Goal: Task Accomplishment & Management: Manage account settings

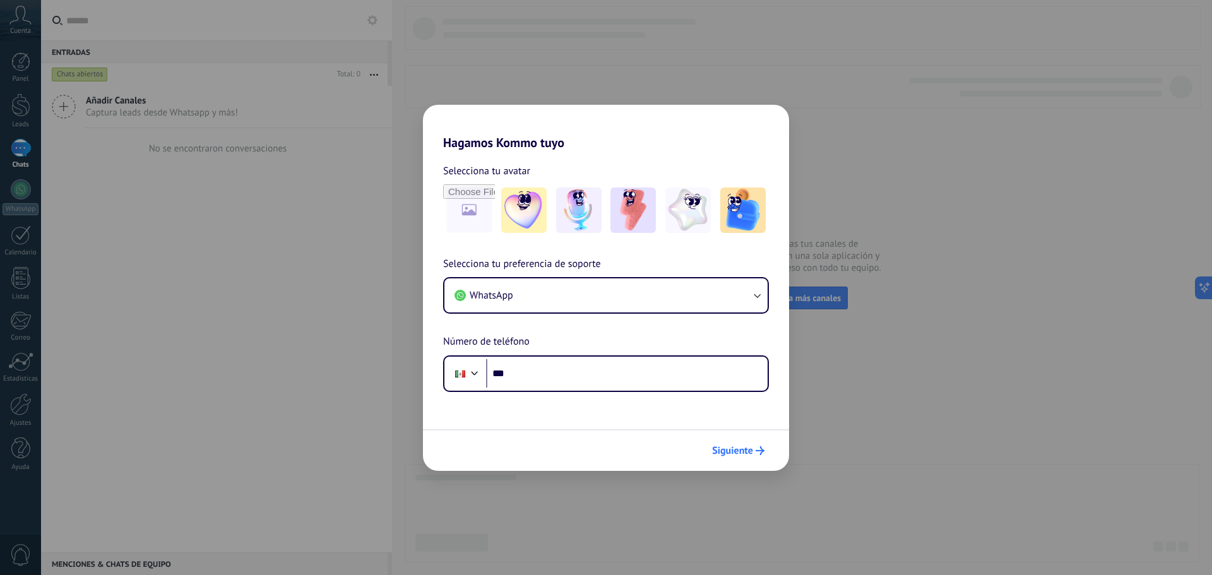
click at [741, 459] on button "Siguiente" at bounding box center [738, 450] width 64 height 21
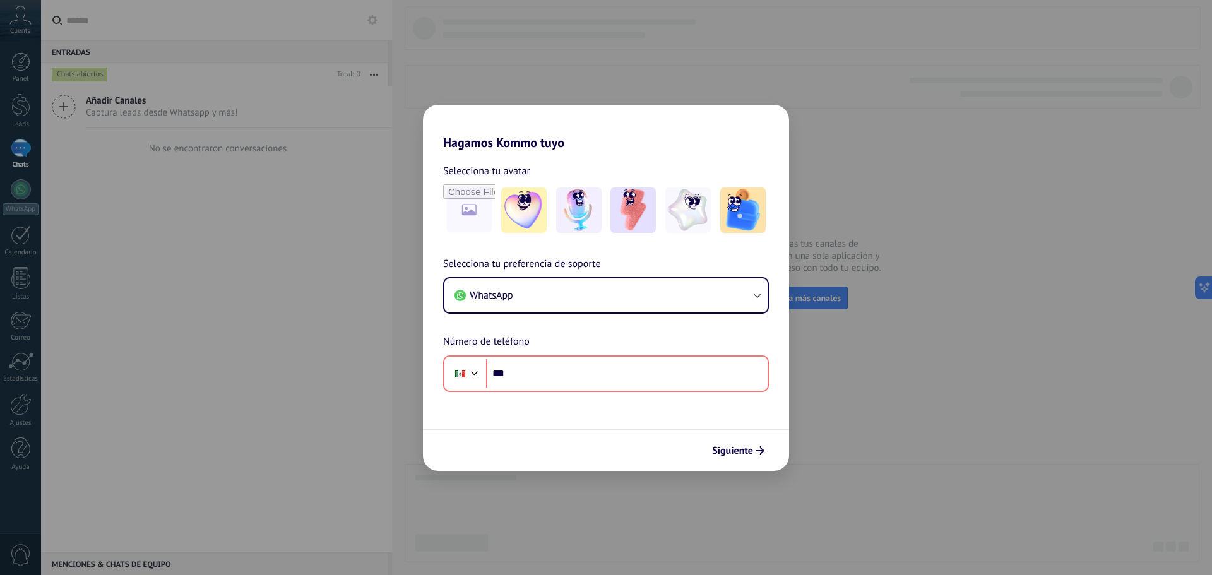
click at [793, 57] on div "Hagamos Kommo tuyo Selecciona tu avatar Selecciona tu preferencia de soporte Wh…" at bounding box center [606, 287] width 1212 height 575
click at [655, 283] on button "WhatsApp" at bounding box center [605, 295] width 323 height 34
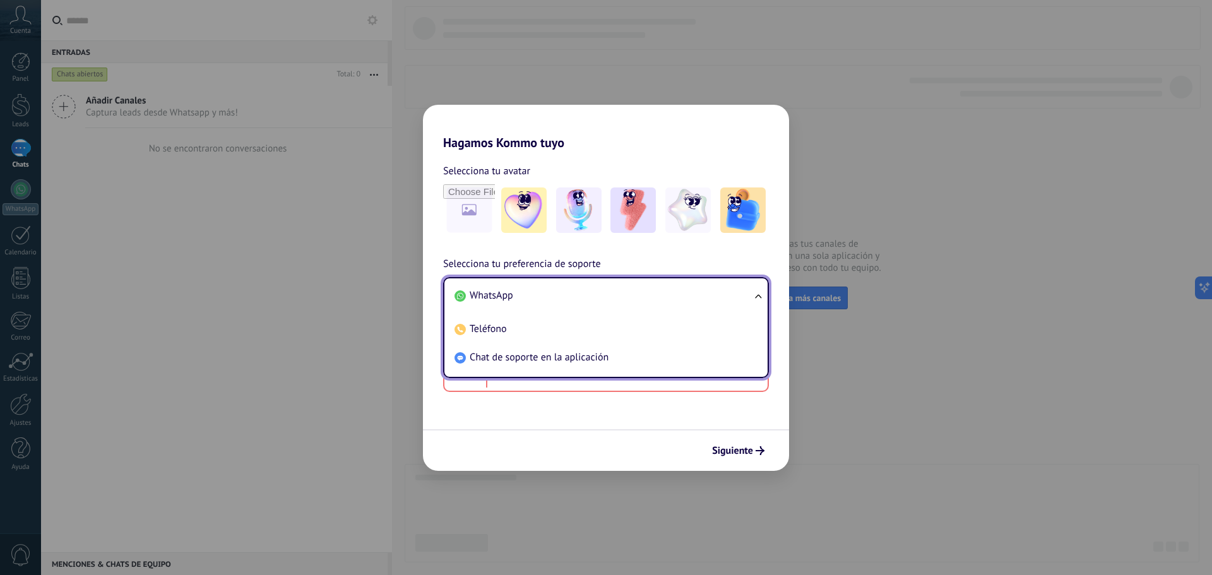
click at [655, 283] on li "WhatsApp" at bounding box center [603, 295] width 308 height 28
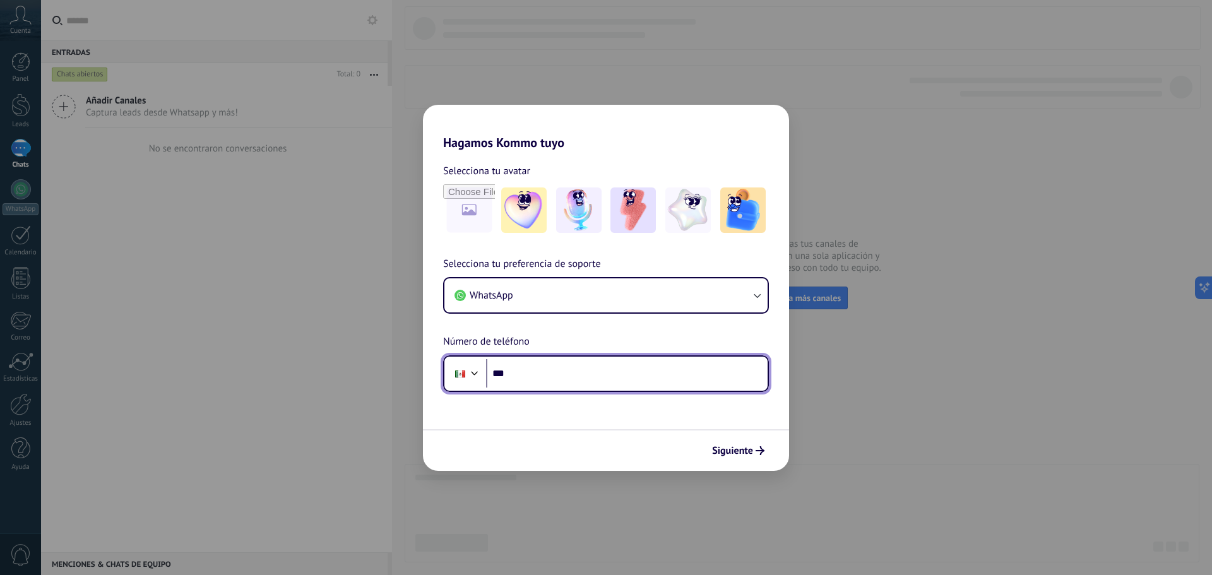
click at [660, 376] on input "***" at bounding box center [626, 373] width 281 height 29
type input "**********"
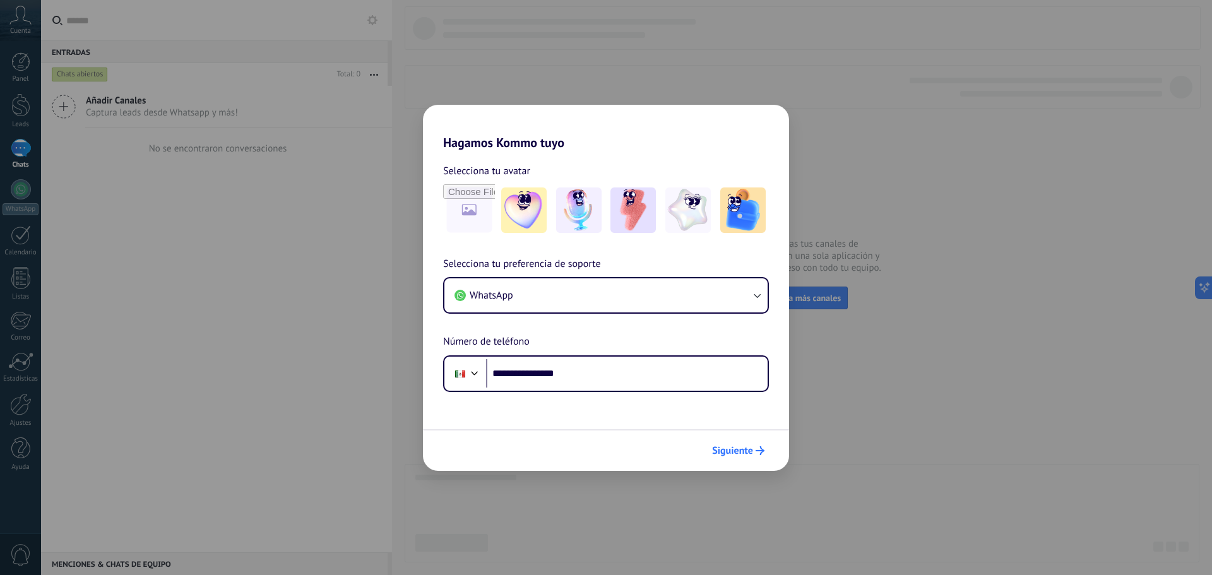
click at [733, 446] on span "Siguiente" at bounding box center [732, 450] width 41 height 9
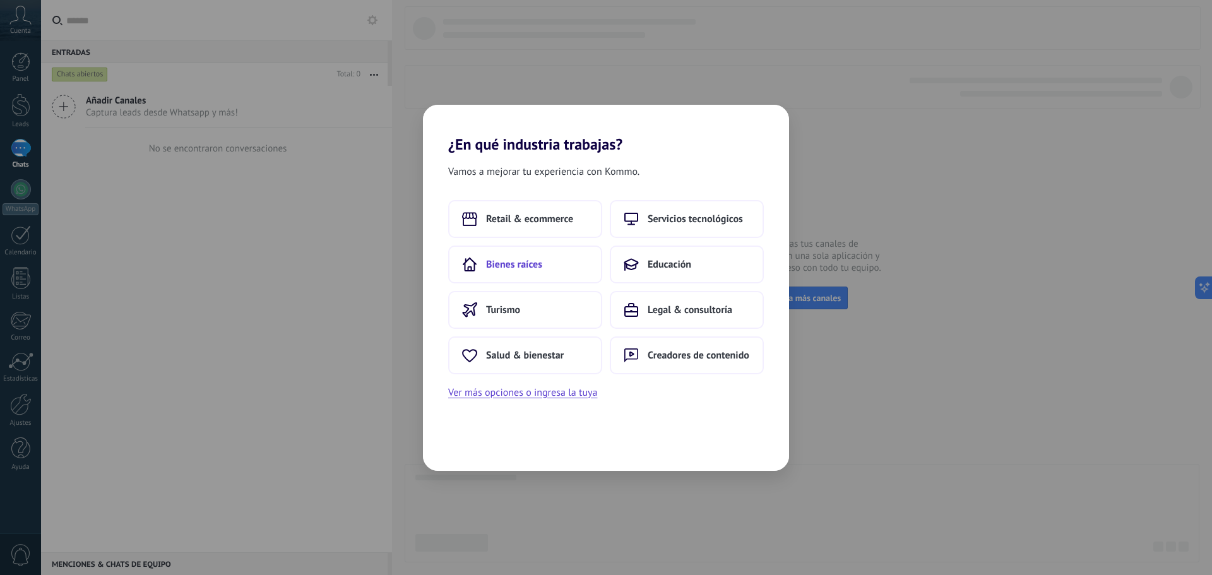
click at [513, 283] on button "Bienes raíces" at bounding box center [525, 264] width 154 height 38
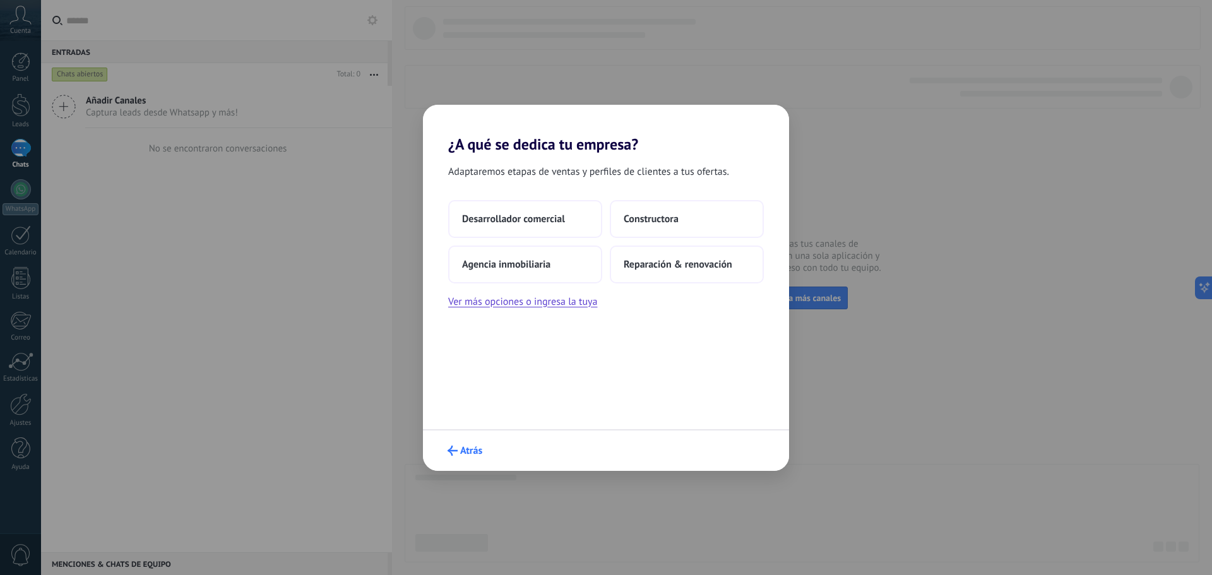
click at [461, 442] on button "Atrás" at bounding box center [465, 450] width 46 height 21
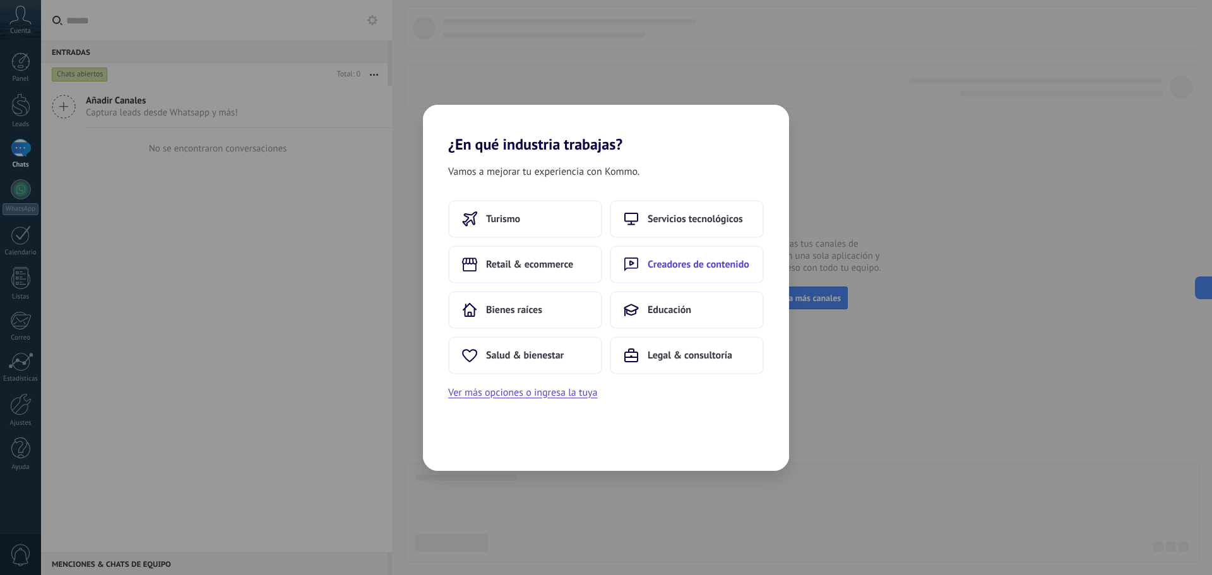
click at [697, 262] on span "Creadores de contenido" at bounding box center [698, 264] width 102 height 13
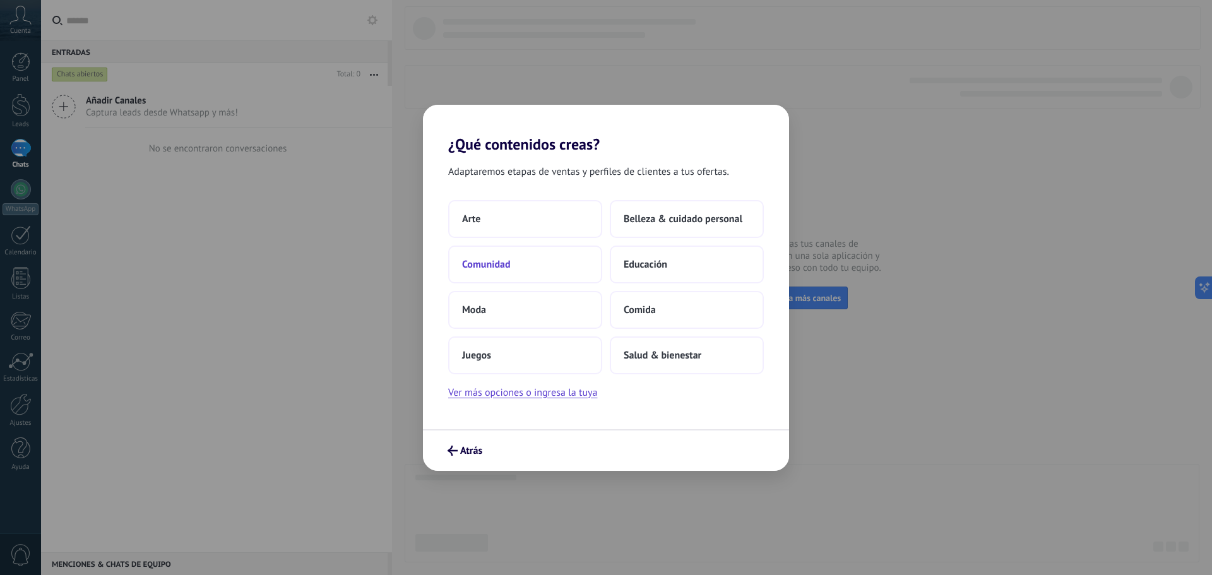
click at [540, 264] on button "Comunidad" at bounding box center [525, 264] width 154 height 38
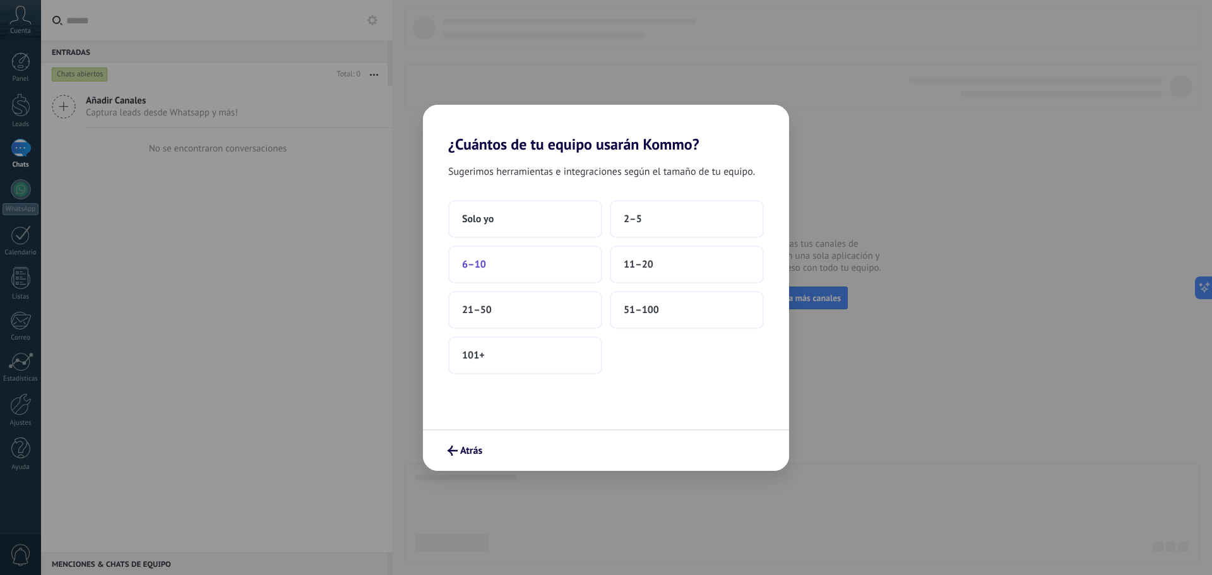
click at [536, 267] on button "6–10" at bounding box center [525, 264] width 154 height 38
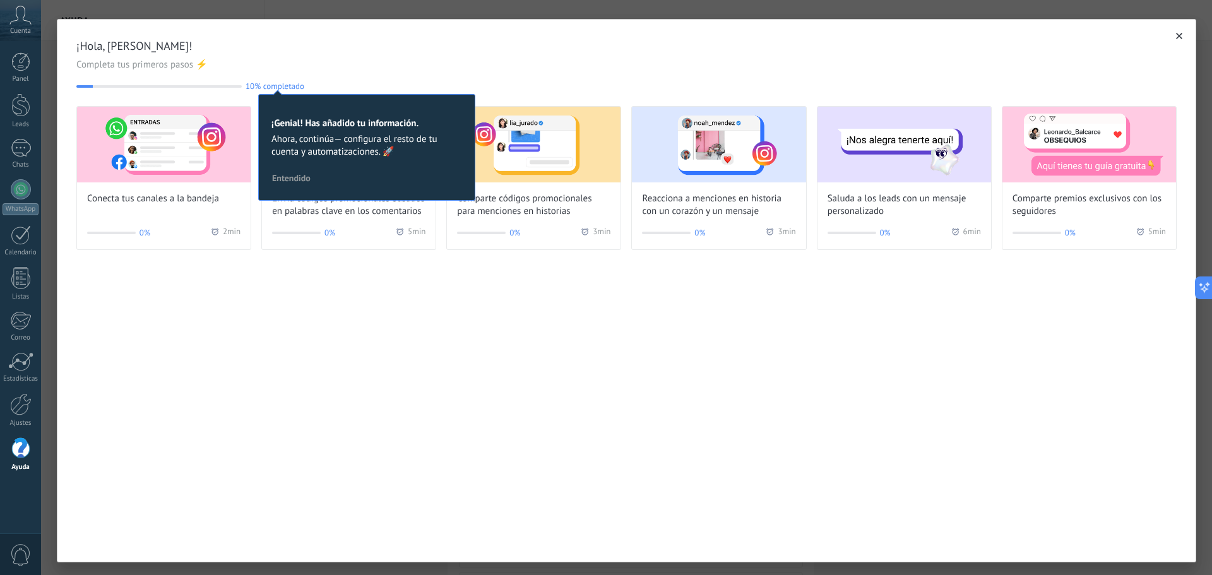
click at [1176, 36] on icon "button" at bounding box center [1179, 36] width 6 height 6
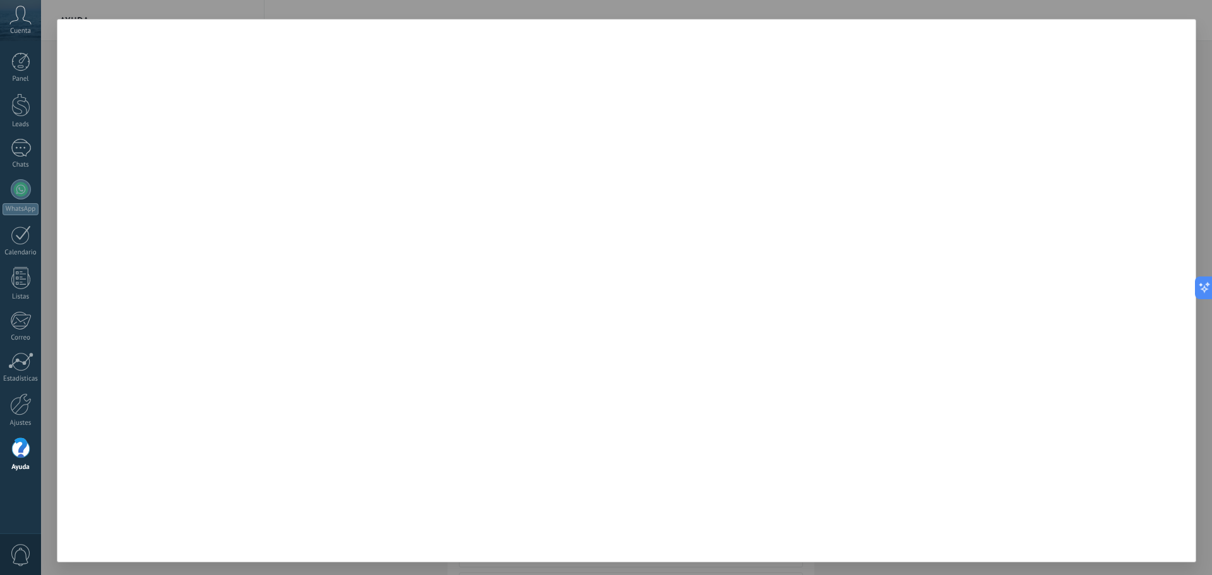
click at [24, 22] on icon at bounding box center [20, 15] width 22 height 19
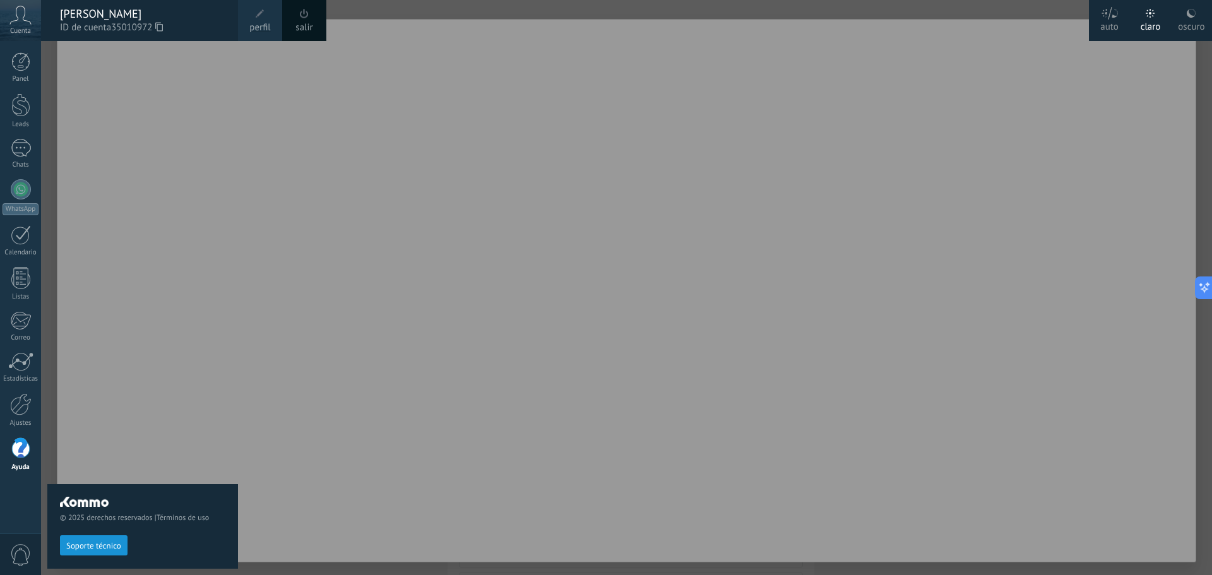
click at [242, 74] on div at bounding box center [647, 287] width 1212 height 575
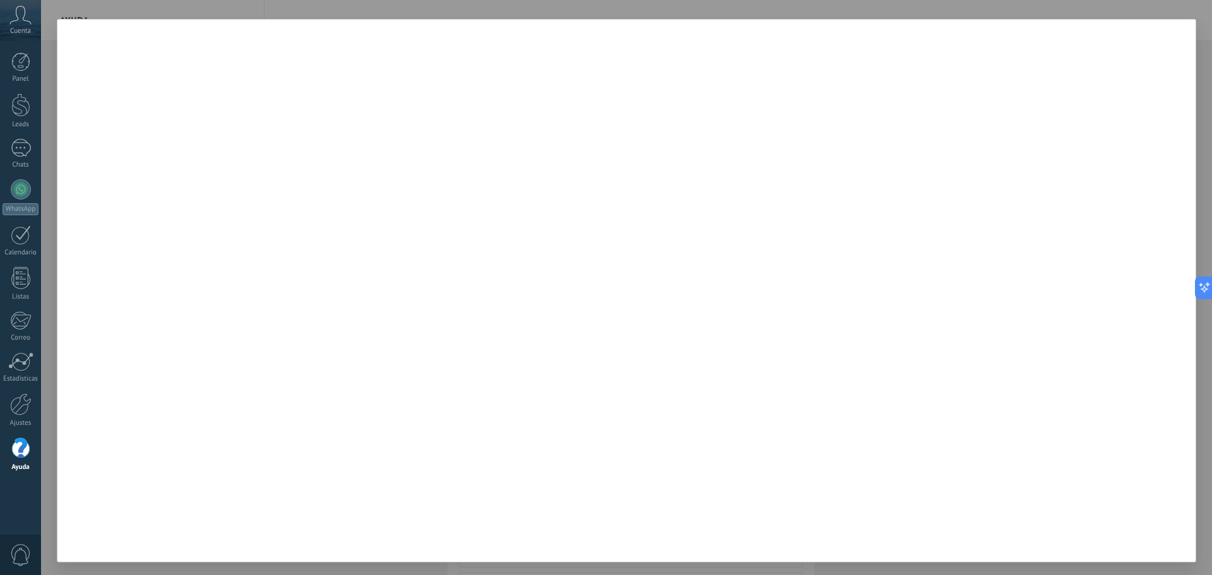
click at [152, 3] on div at bounding box center [626, 287] width 1171 height 575
click at [11, 12] on icon at bounding box center [20, 15] width 22 height 19
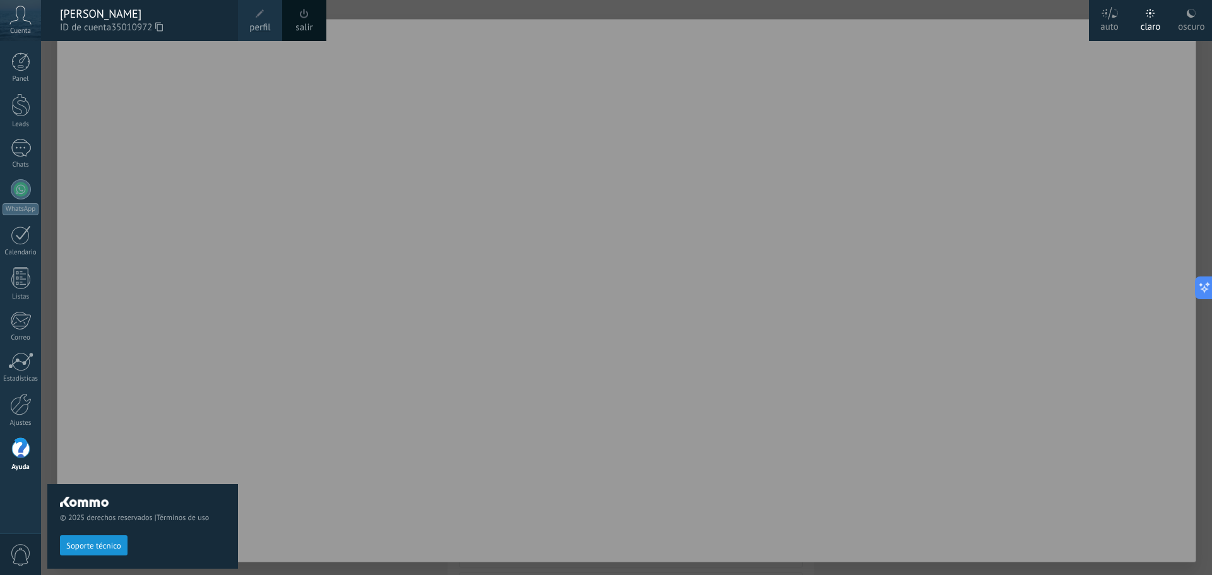
click at [15, 15] on icon at bounding box center [20, 15] width 22 height 19
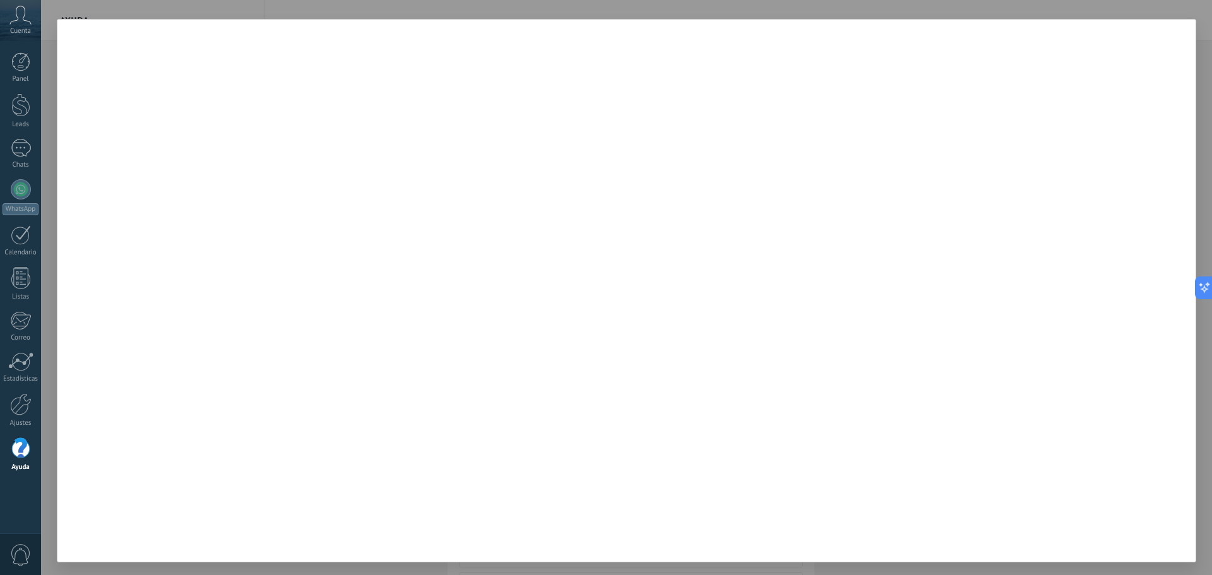
click at [253, 568] on div at bounding box center [626, 287] width 1171 height 575
click at [47, 493] on div at bounding box center [626, 287] width 1171 height 575
drag, startPoint x: 47, startPoint y: 493, endPoint x: 61, endPoint y: 475, distance: 23.0
click at [47, 493] on div at bounding box center [626, 287] width 1171 height 575
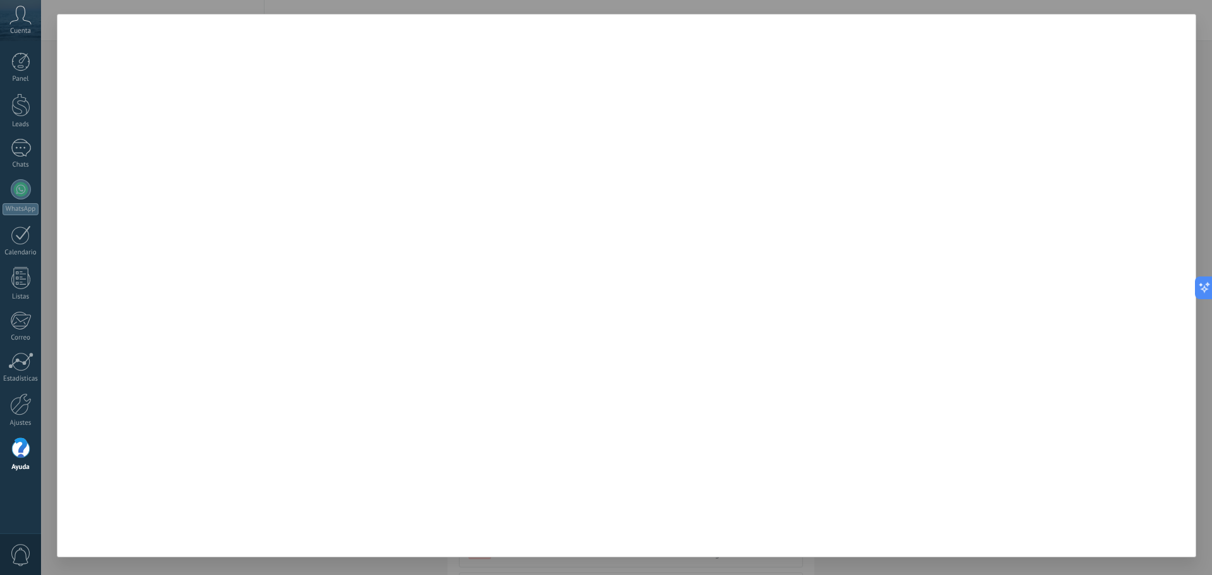
scroll to position [6, 0]
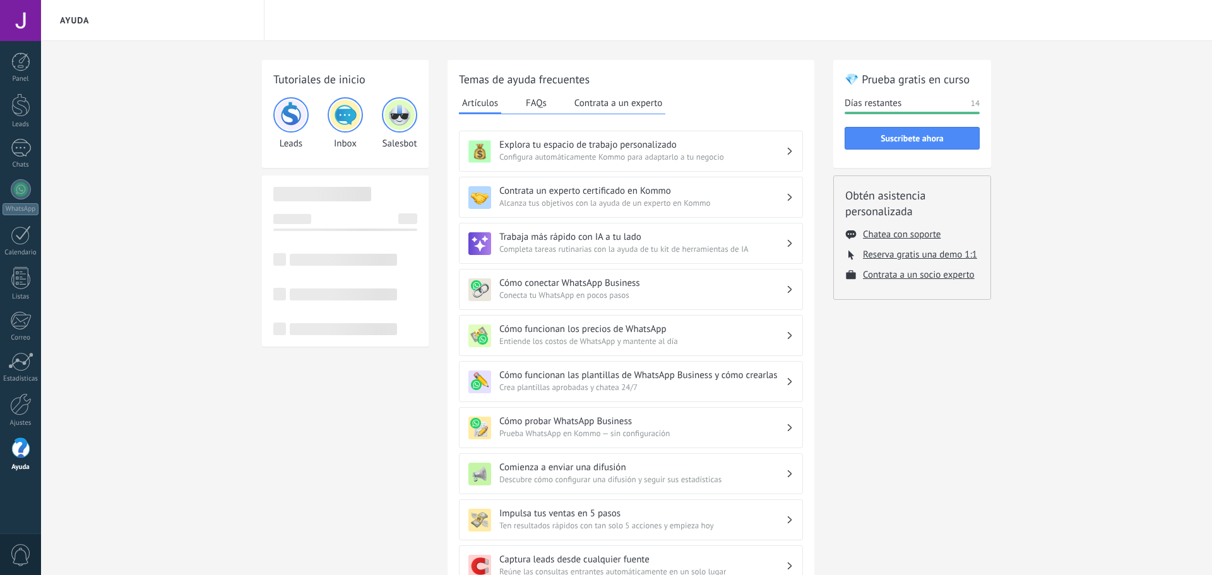
click at [33, 16] on div at bounding box center [20, 20] width 41 height 41
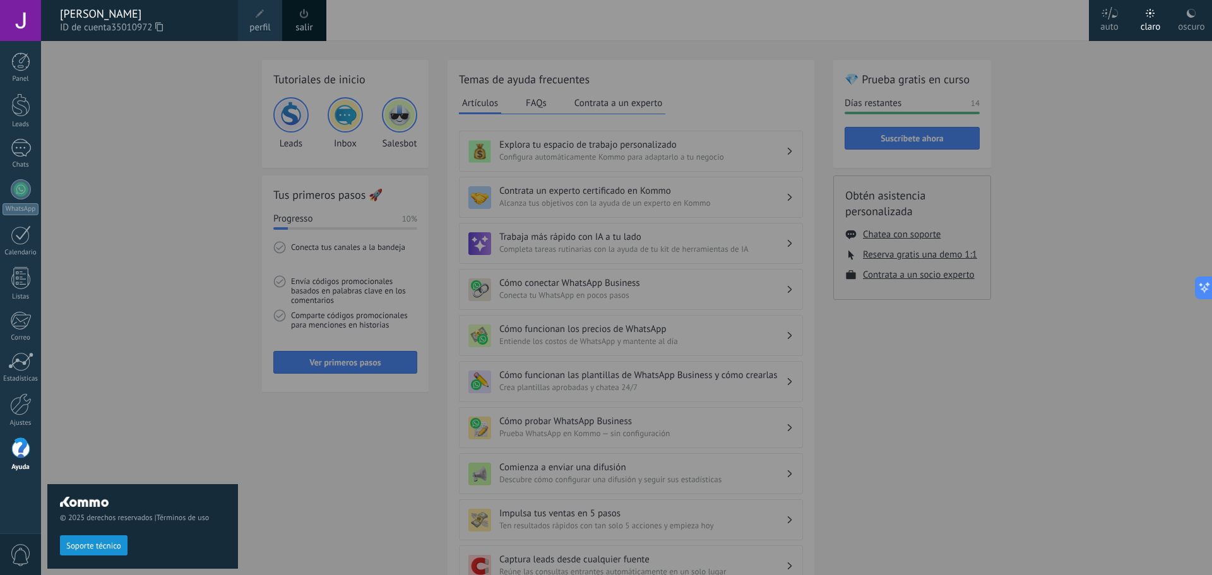
click at [1119, 170] on div at bounding box center [647, 287] width 1212 height 575
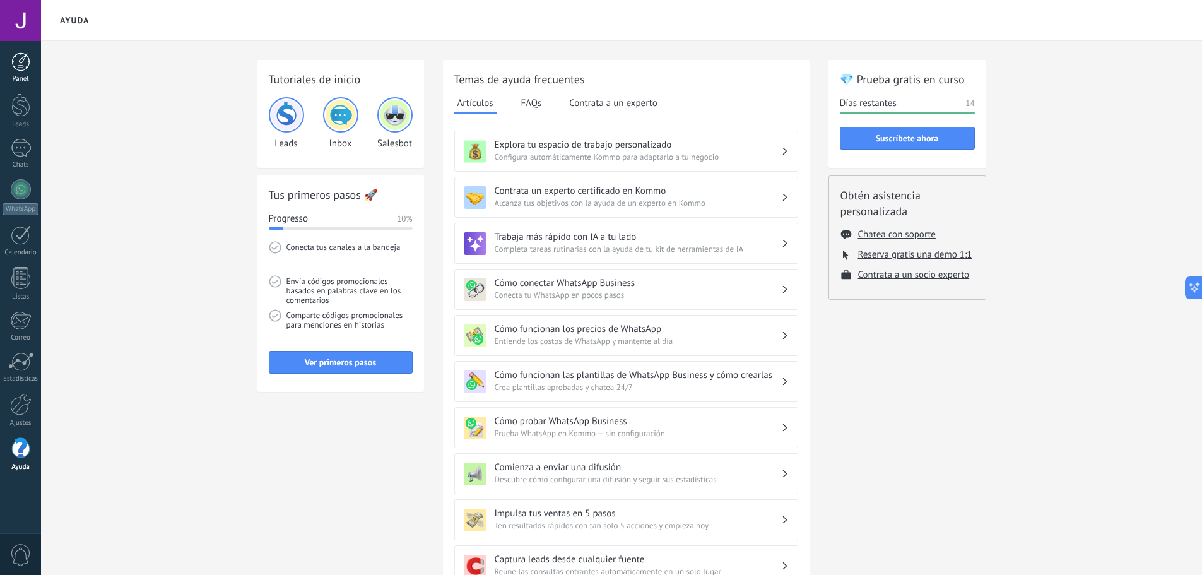
click at [30, 68] on div at bounding box center [20, 61] width 19 height 19
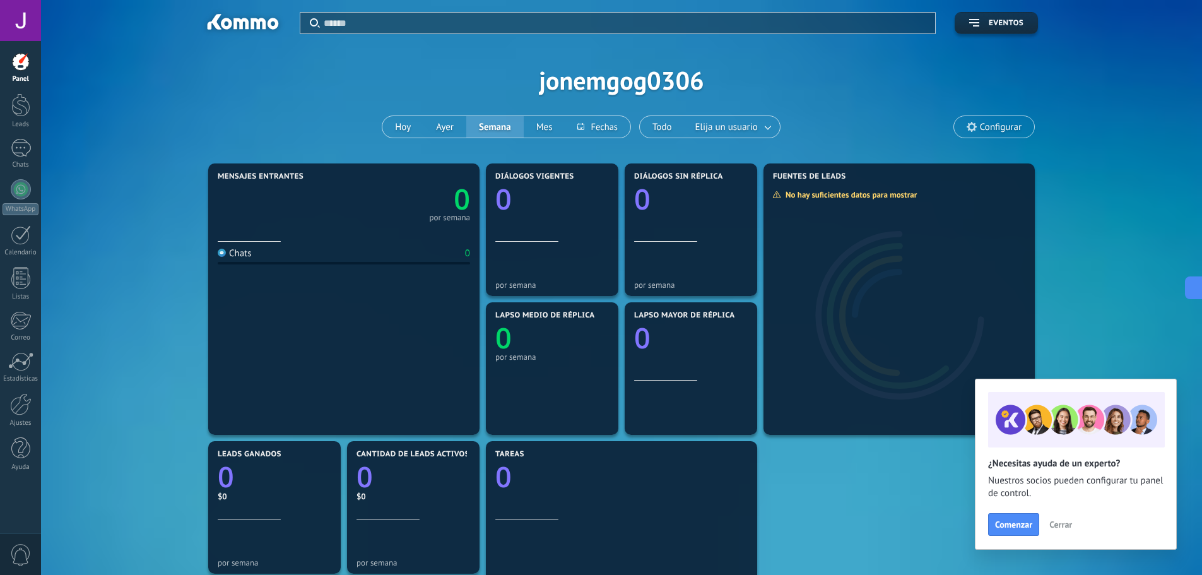
click at [1066, 526] on span "Cerrar" at bounding box center [1060, 524] width 23 height 9
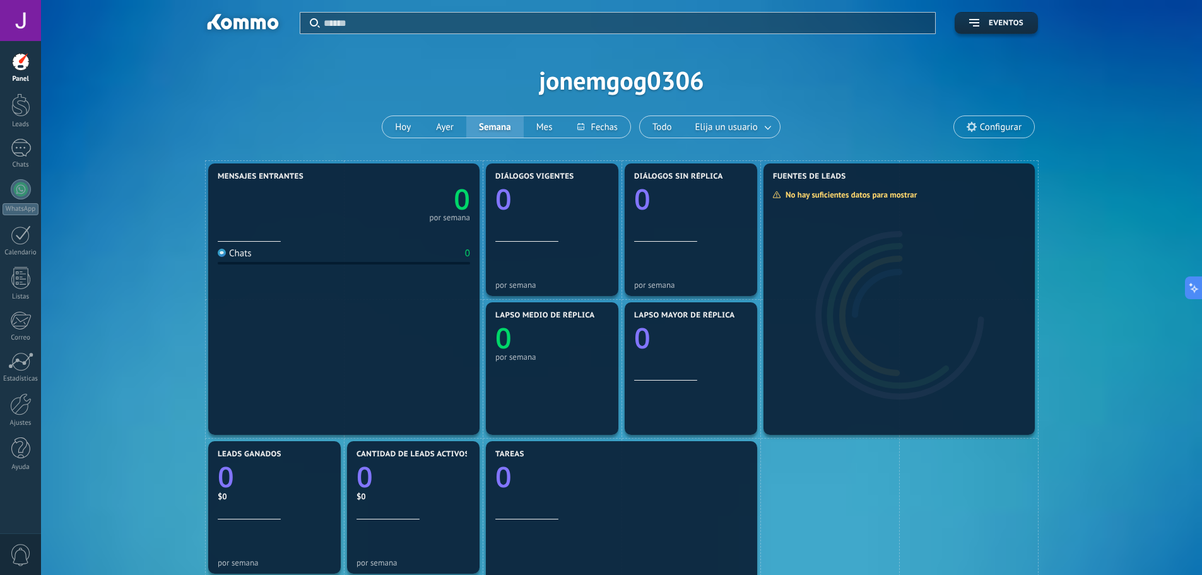
click at [1010, 127] on span "Configurar" at bounding box center [1001, 127] width 42 height 11
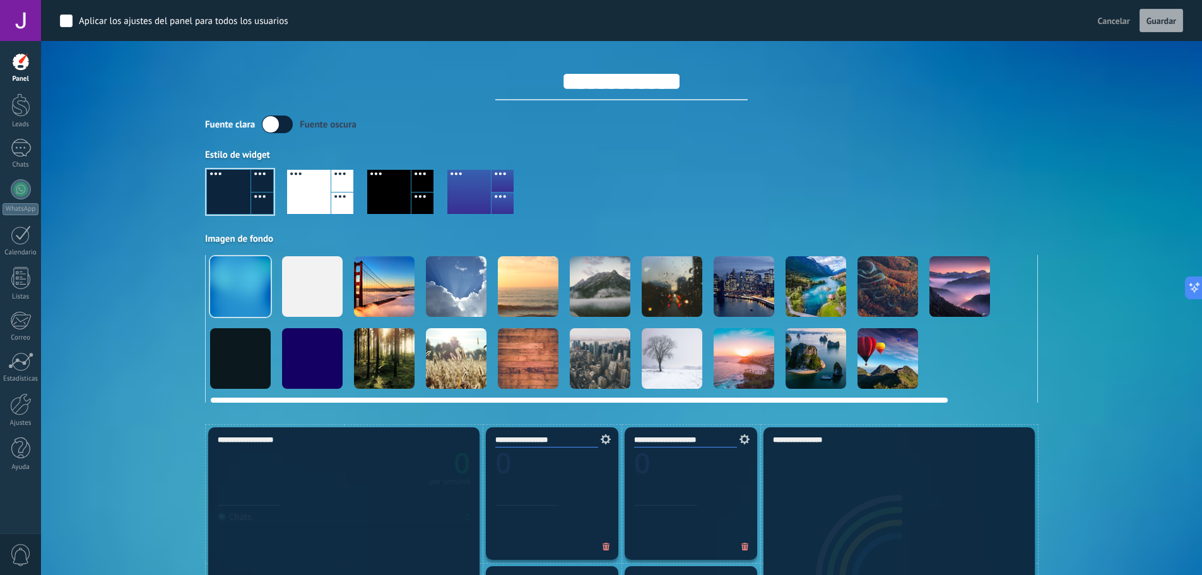
click at [430, 280] on div at bounding box center [456, 286] width 61 height 61
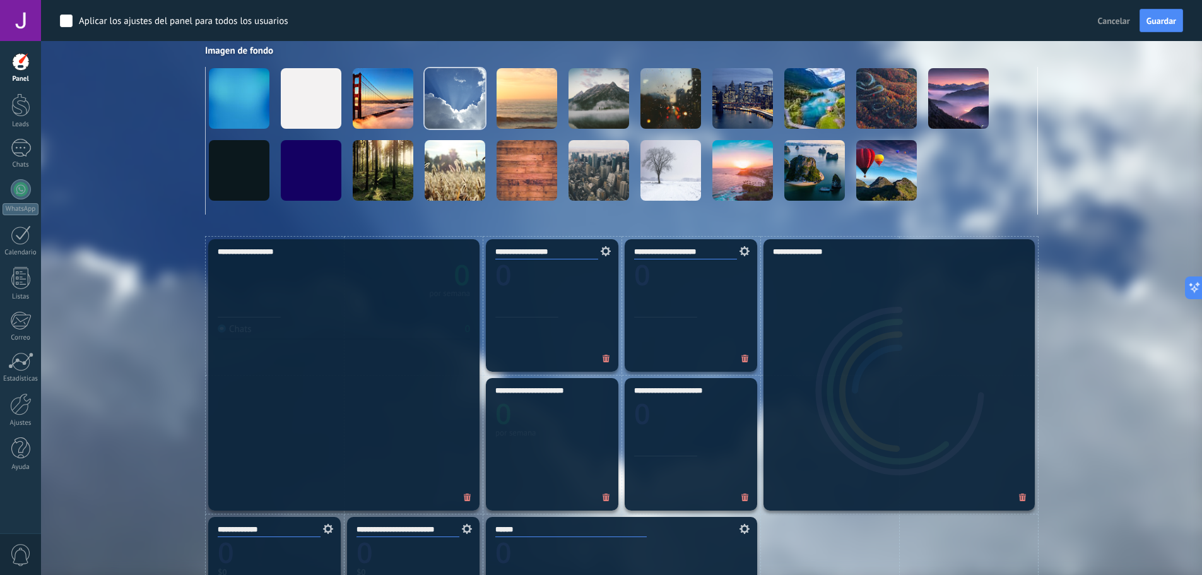
scroll to position [189, 0]
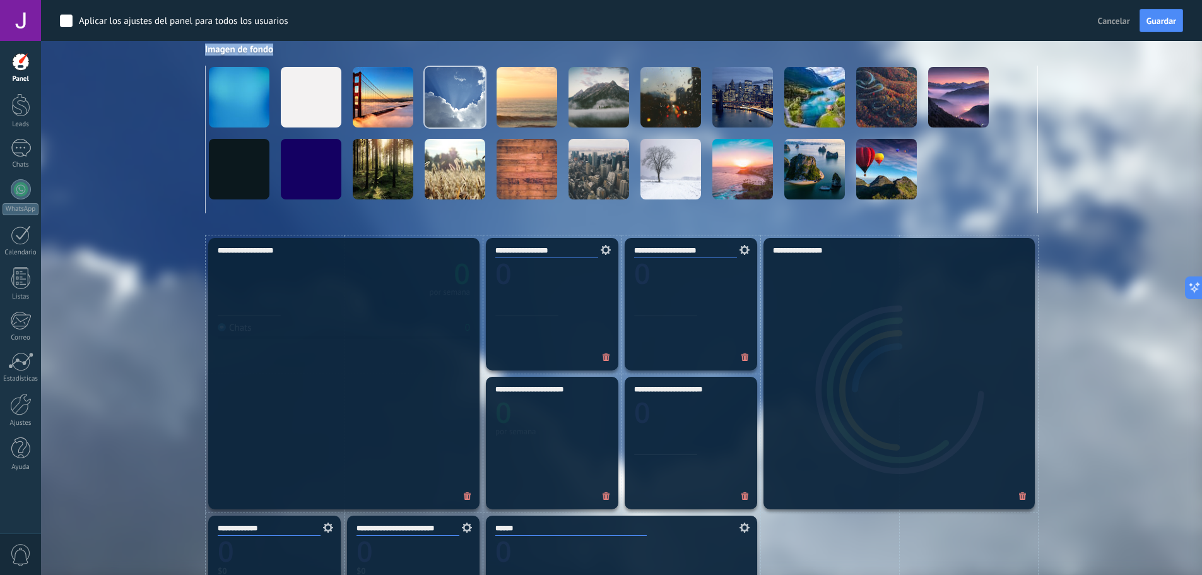
drag, startPoint x: 799, startPoint y: 208, endPoint x: 981, endPoint y: 218, distance: 182.7
click at [981, 219] on div "**********" at bounding box center [621, 528] width 1161 height 1434
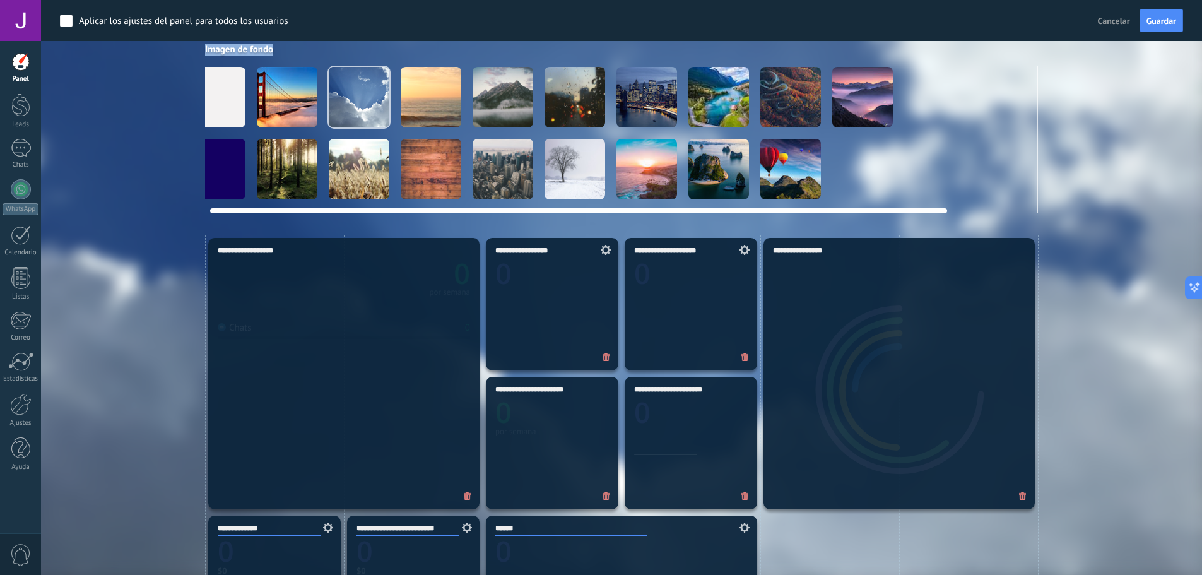
scroll to position [0, 0]
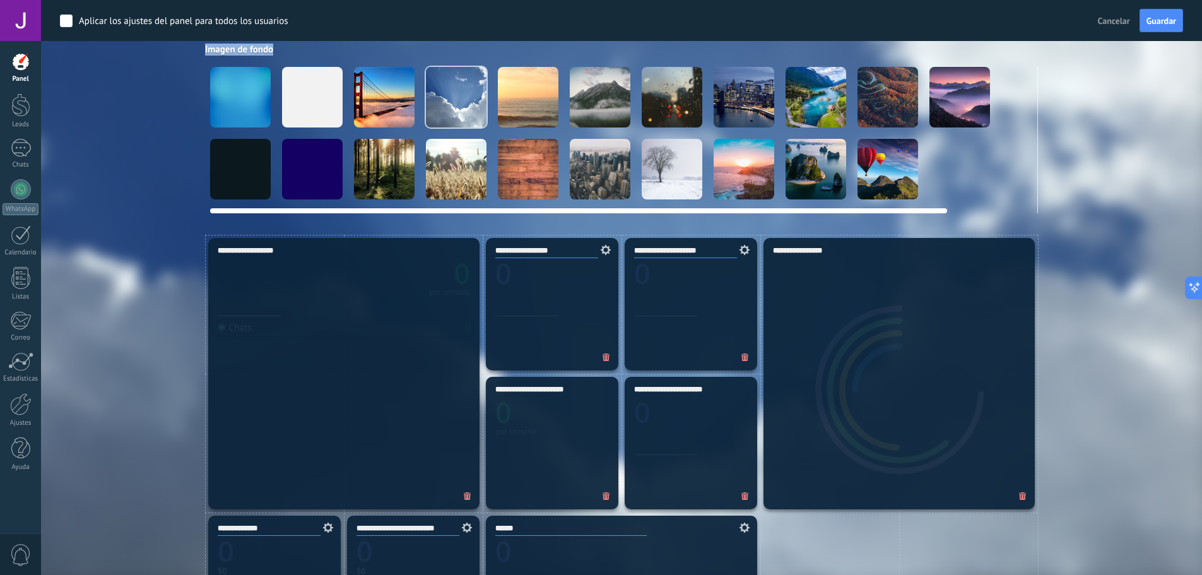
drag, startPoint x: 932, startPoint y: 210, endPoint x: 383, endPoint y: 223, distance: 549.2
click at [383, 223] on div "**********" at bounding box center [621, 528] width 1161 height 1434
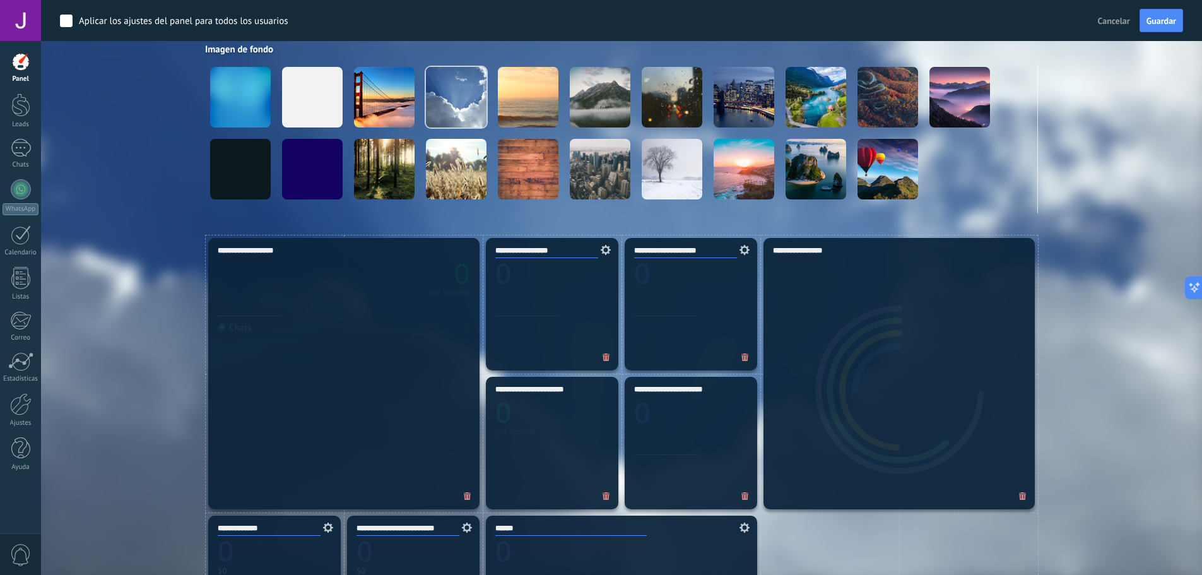
click at [71, 232] on div "Aplicar Eventos jonemgog0306 [DATE] [DATE] Semana Mes Todo Elija un usuario Con…" at bounding box center [621, 23] width 1123 height 424
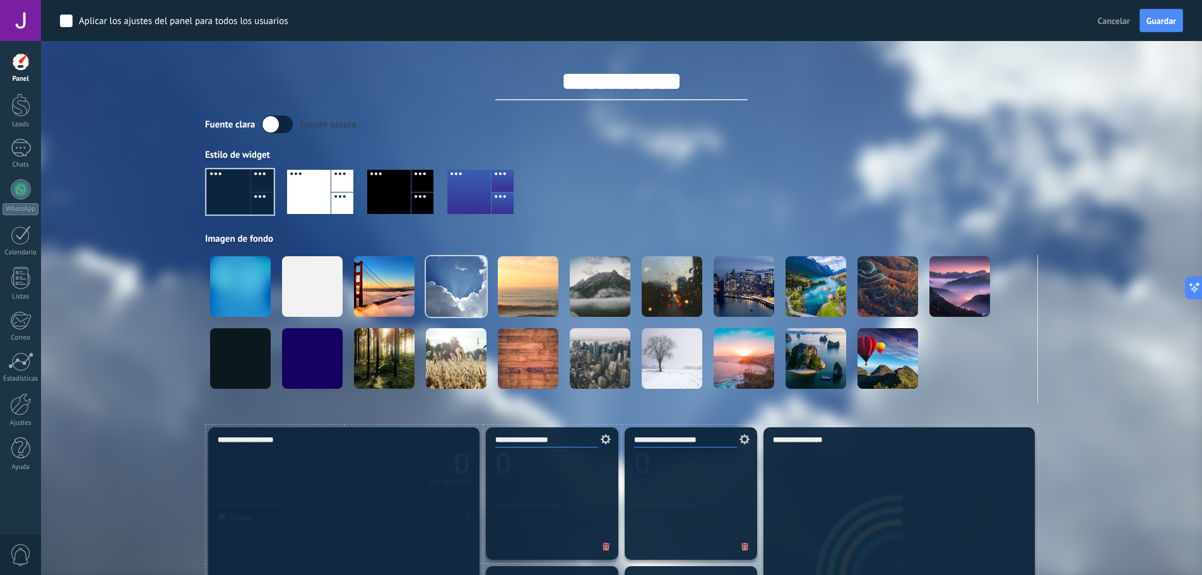
click at [356, 184] on div at bounding box center [621, 197] width 833 height 72
click at [310, 198] on div at bounding box center [309, 192] width 44 height 44
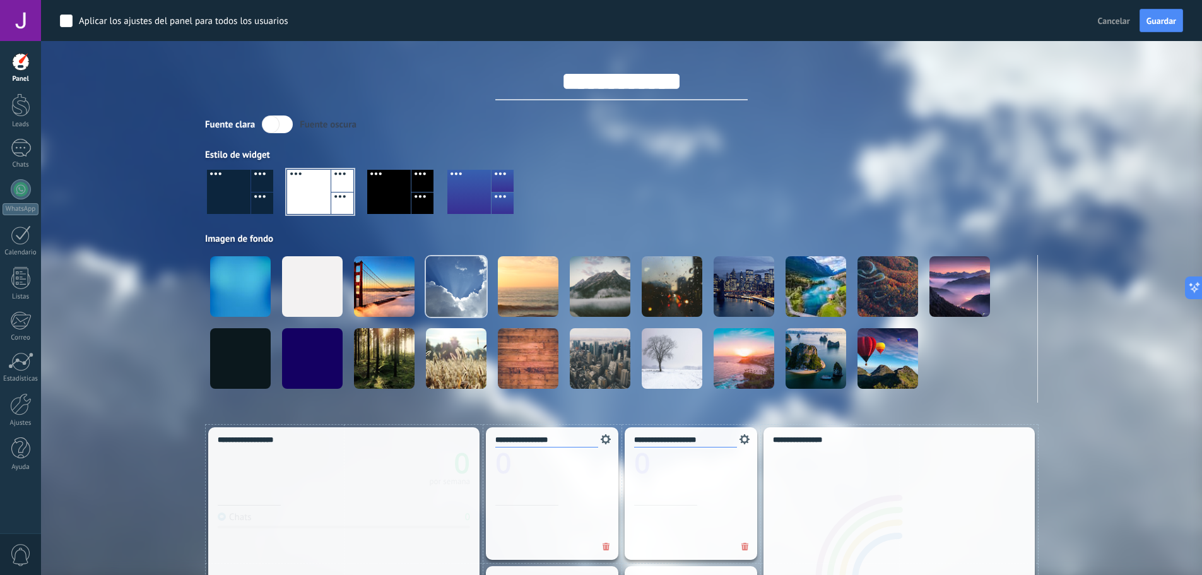
click at [378, 194] on div at bounding box center [389, 192] width 44 height 44
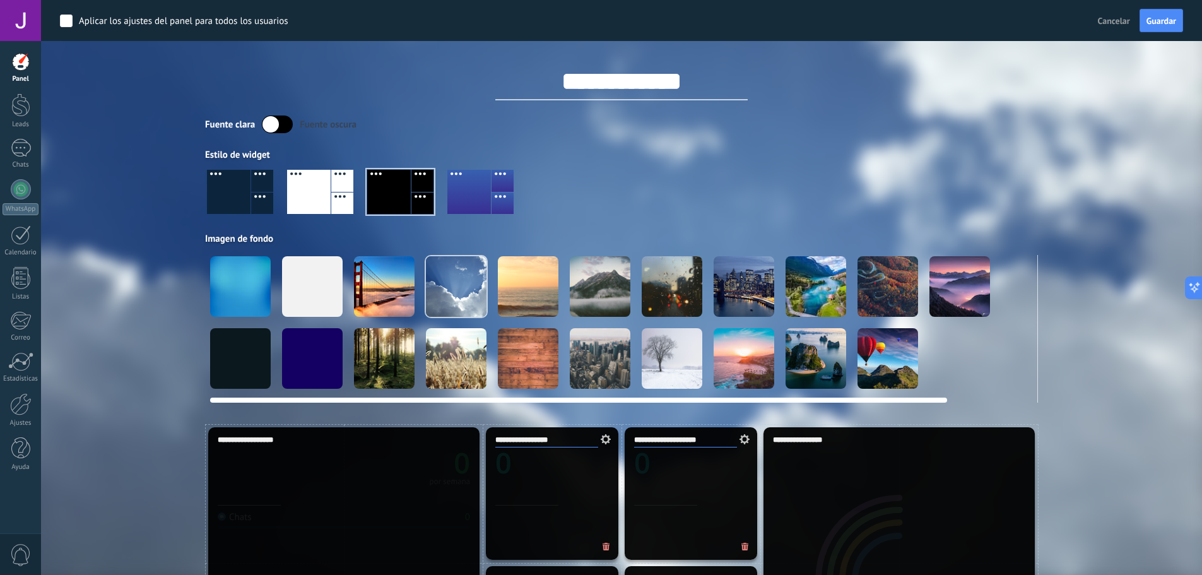
click at [461, 372] on div at bounding box center [456, 358] width 61 height 61
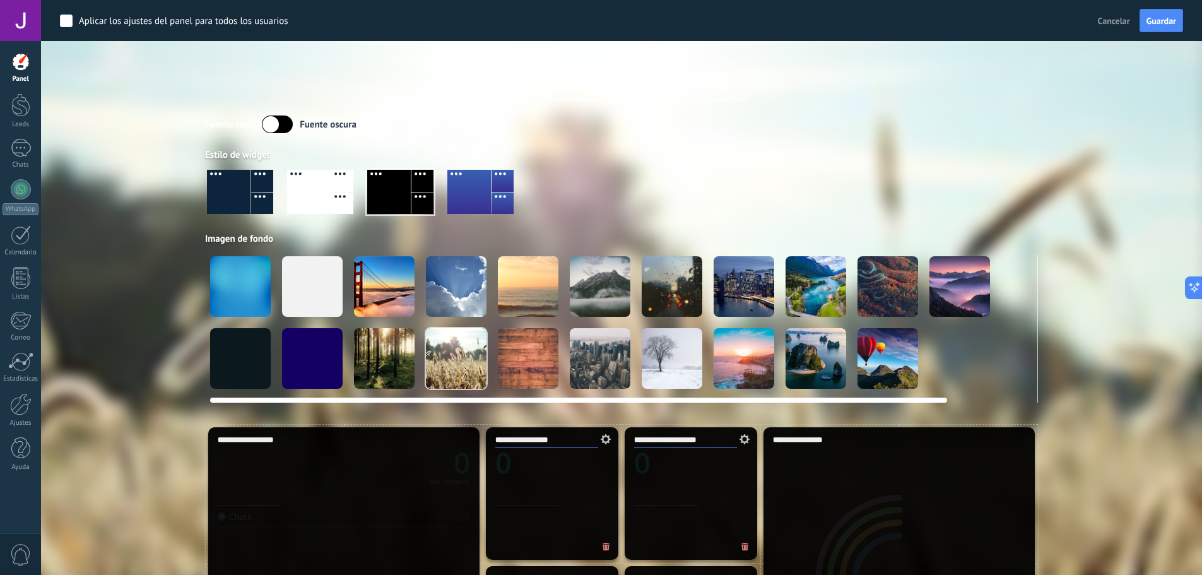
click at [611, 286] on div at bounding box center [600, 286] width 61 height 61
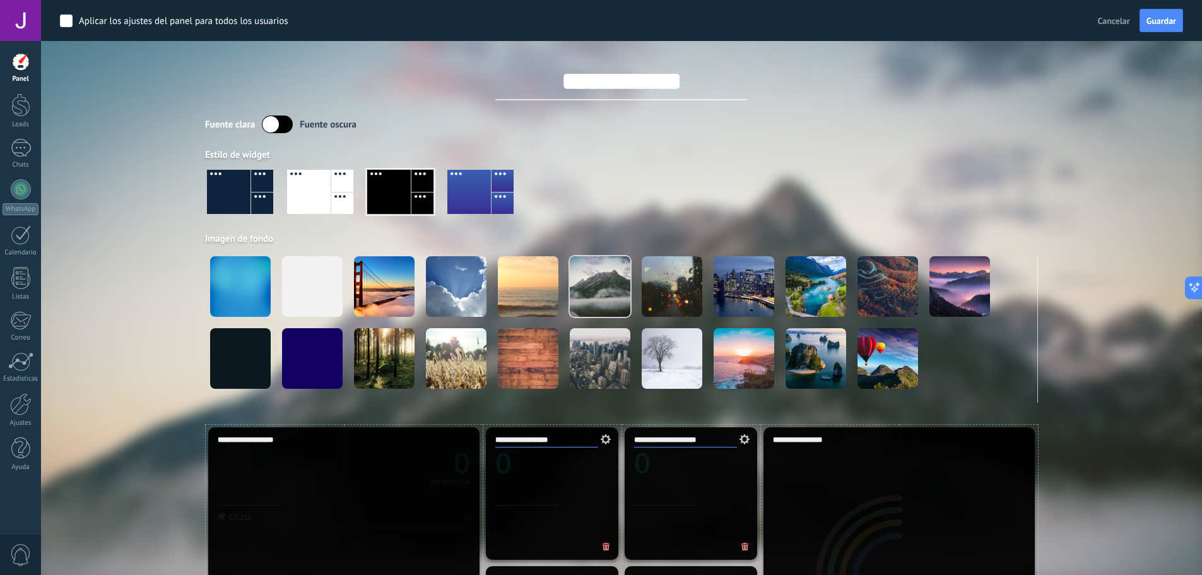
click at [248, 194] on div at bounding box center [229, 192] width 44 height 44
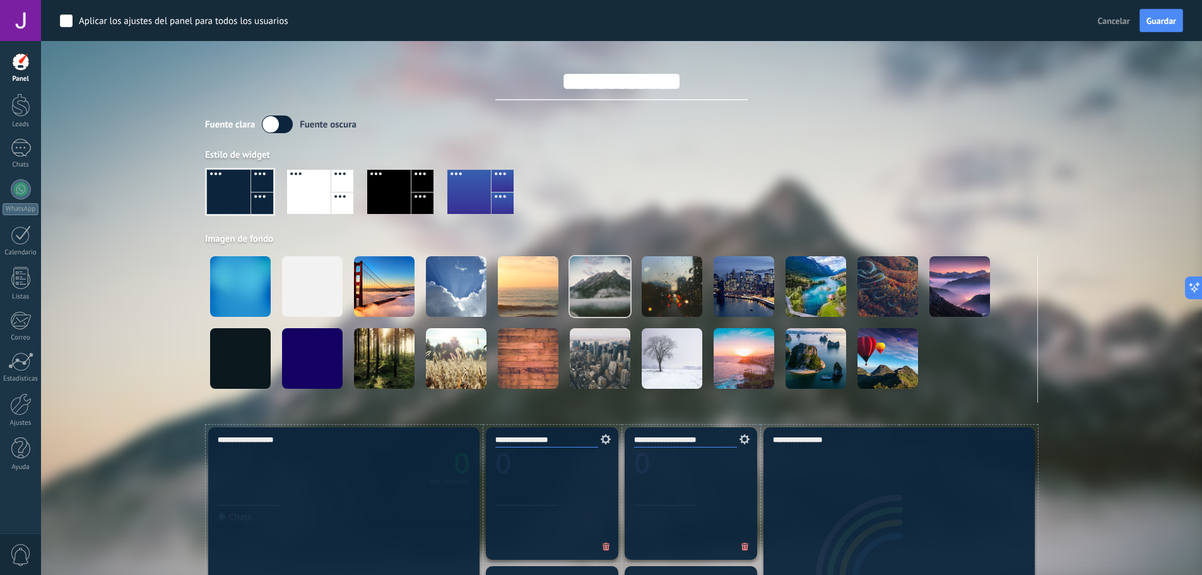
click at [435, 192] on div at bounding box center [621, 197] width 833 height 72
click at [466, 198] on div at bounding box center [469, 192] width 44 height 44
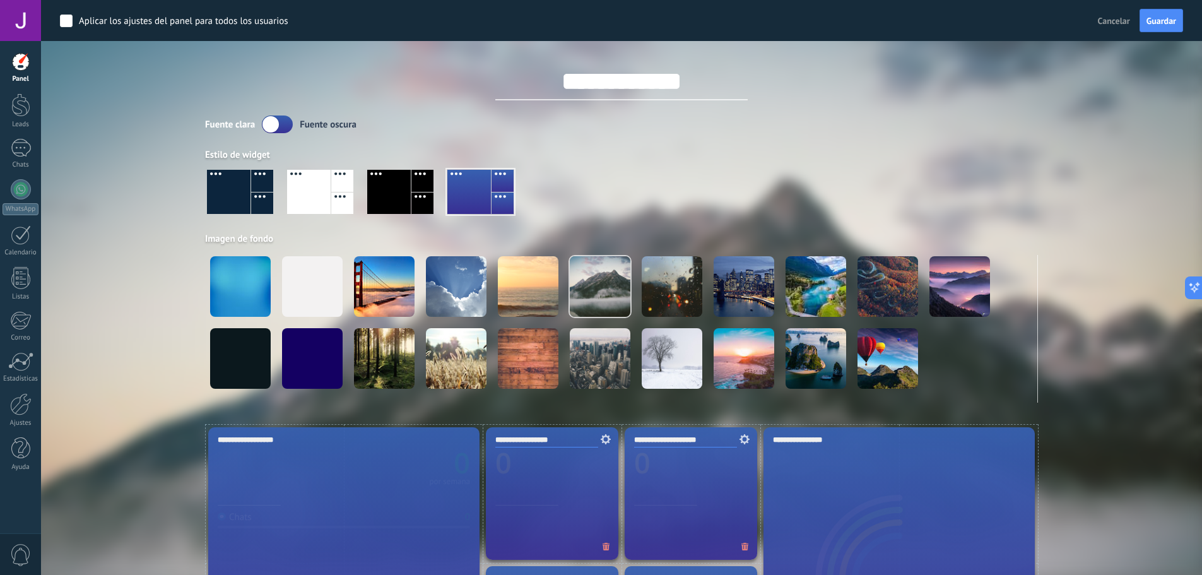
click at [309, 201] on div at bounding box center [309, 192] width 44 height 44
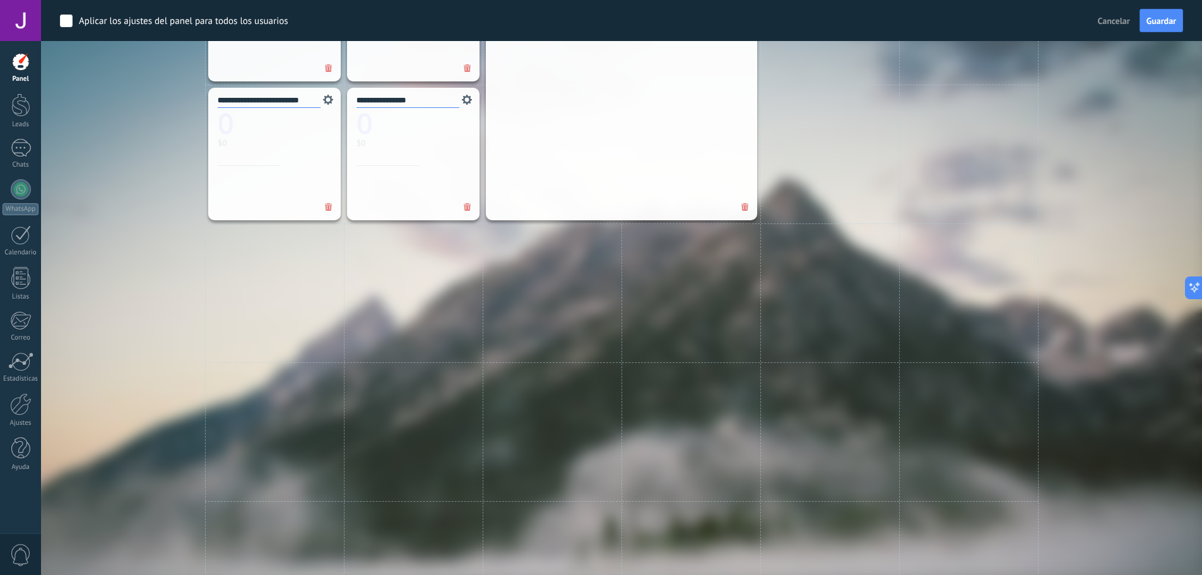
scroll to position [418, 0]
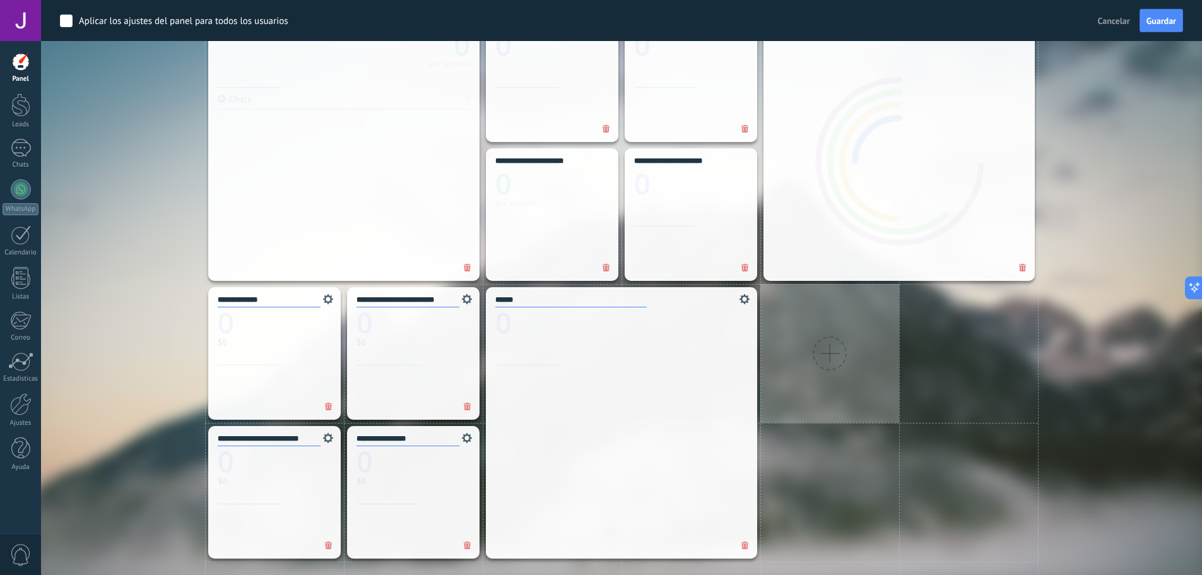
click at [856, 382] on div at bounding box center [829, 353] width 139 height 139
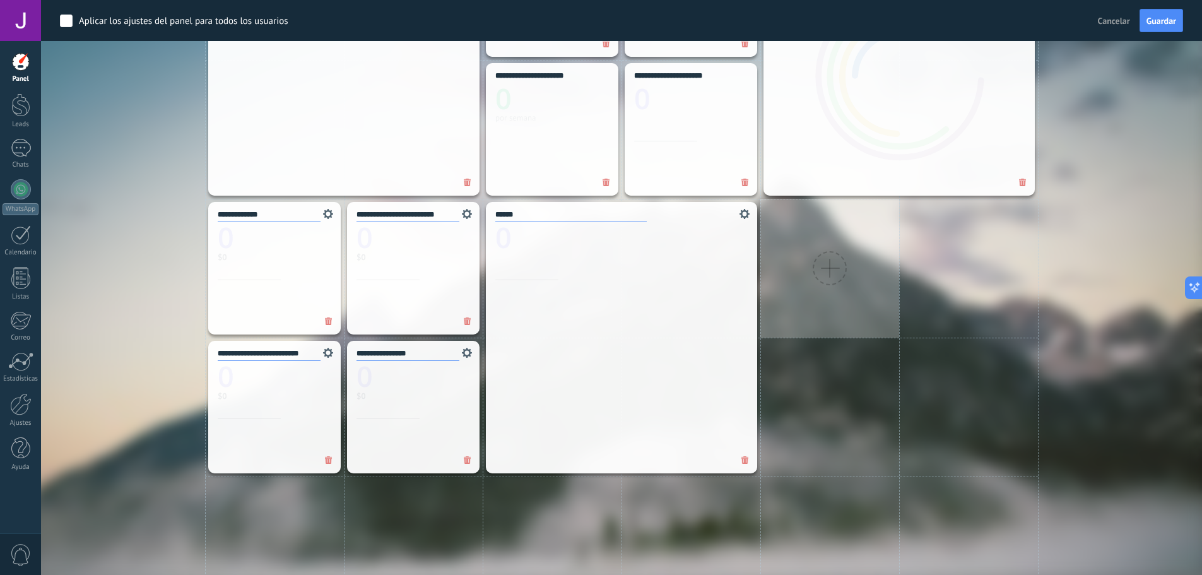
scroll to position [481, 0]
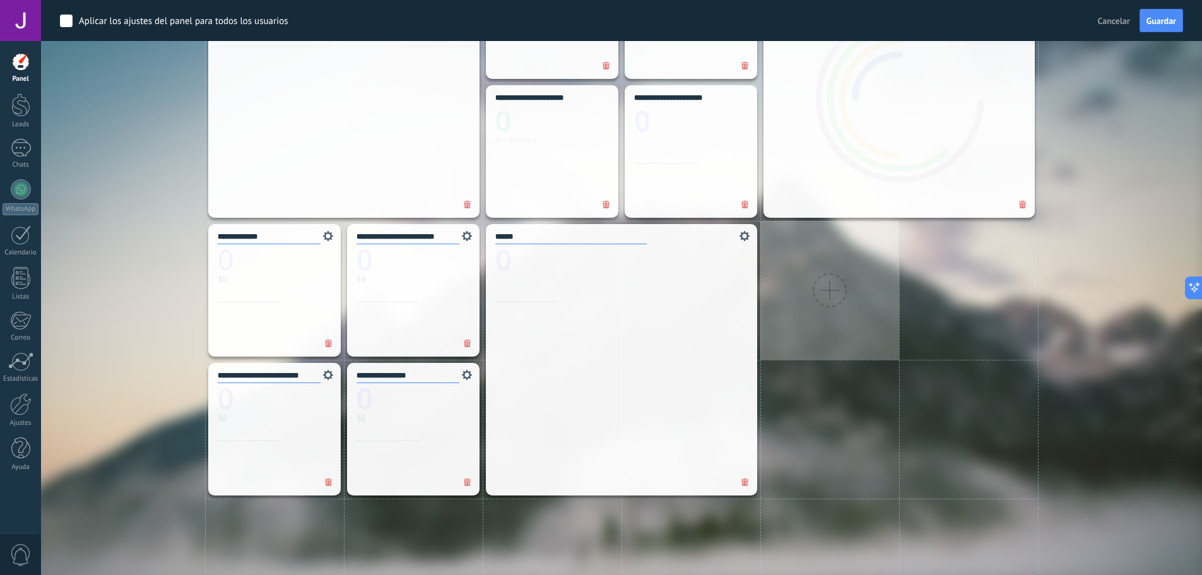
click at [819, 300] on div at bounding box center [830, 290] width 34 height 34
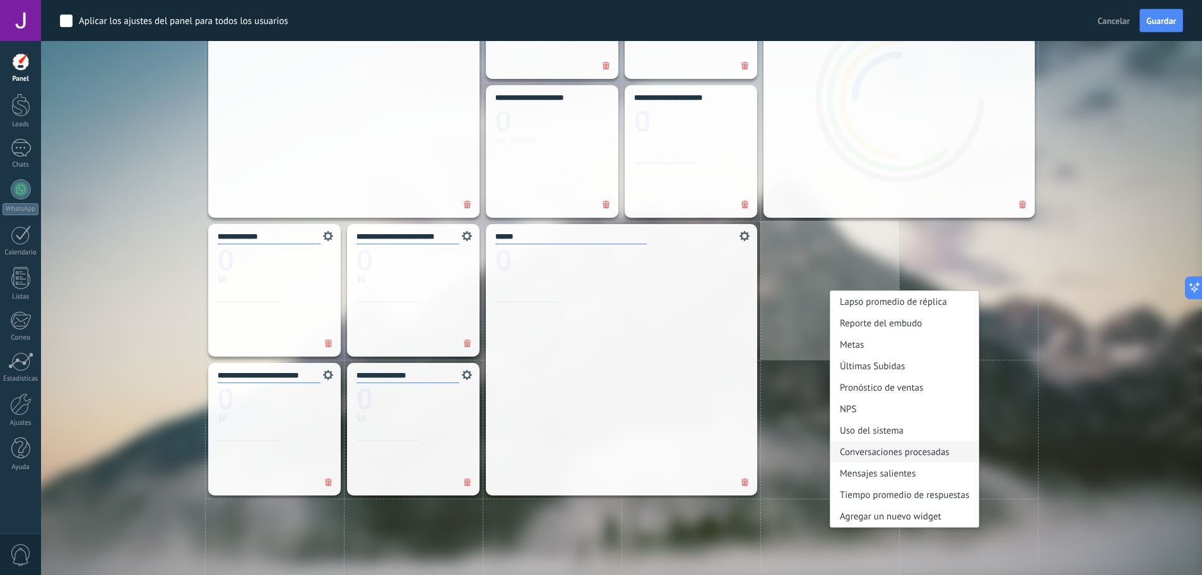
click at [894, 449] on div "Conversaciones procesadas" at bounding box center [904, 451] width 148 height 21
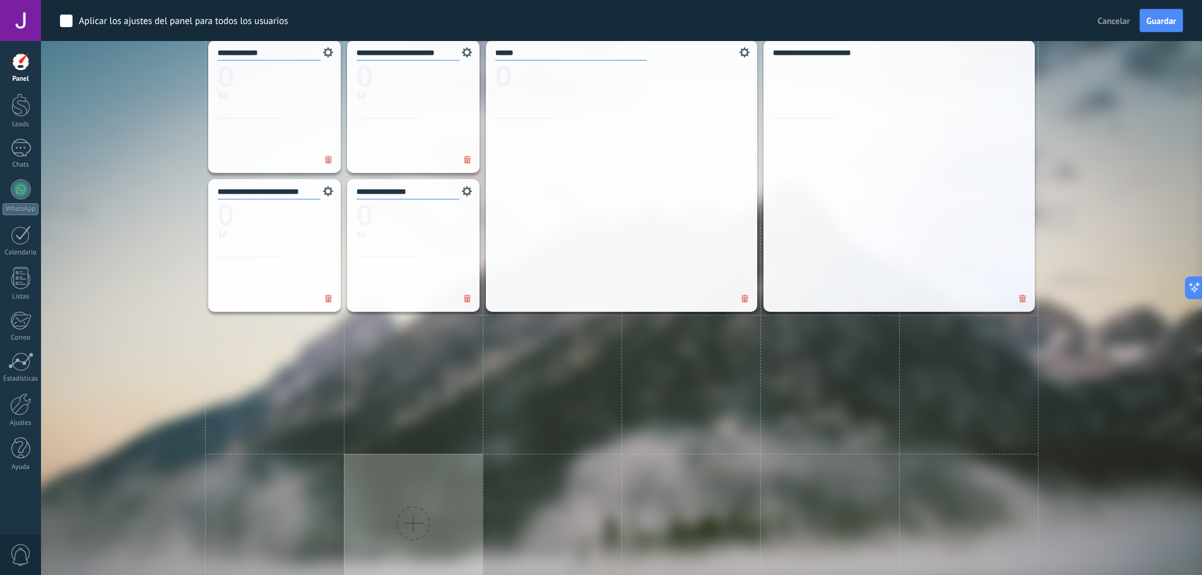
scroll to position [670, 0]
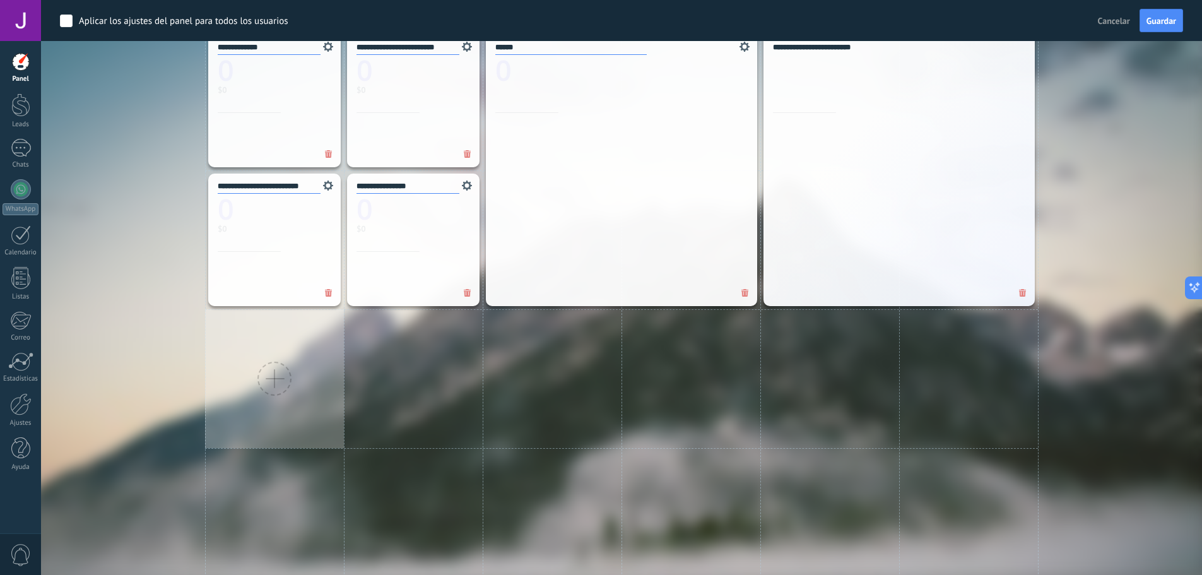
click at [265, 351] on div at bounding box center [274, 378] width 139 height 139
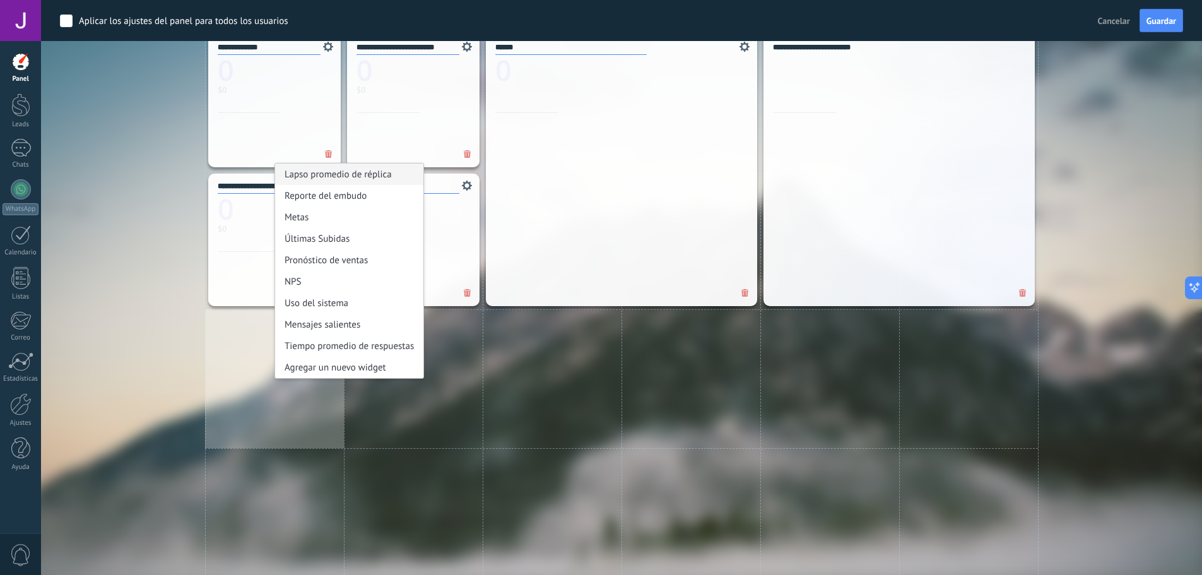
click at [342, 177] on div "Lapso promedio de réplica" at bounding box center [349, 173] width 148 height 21
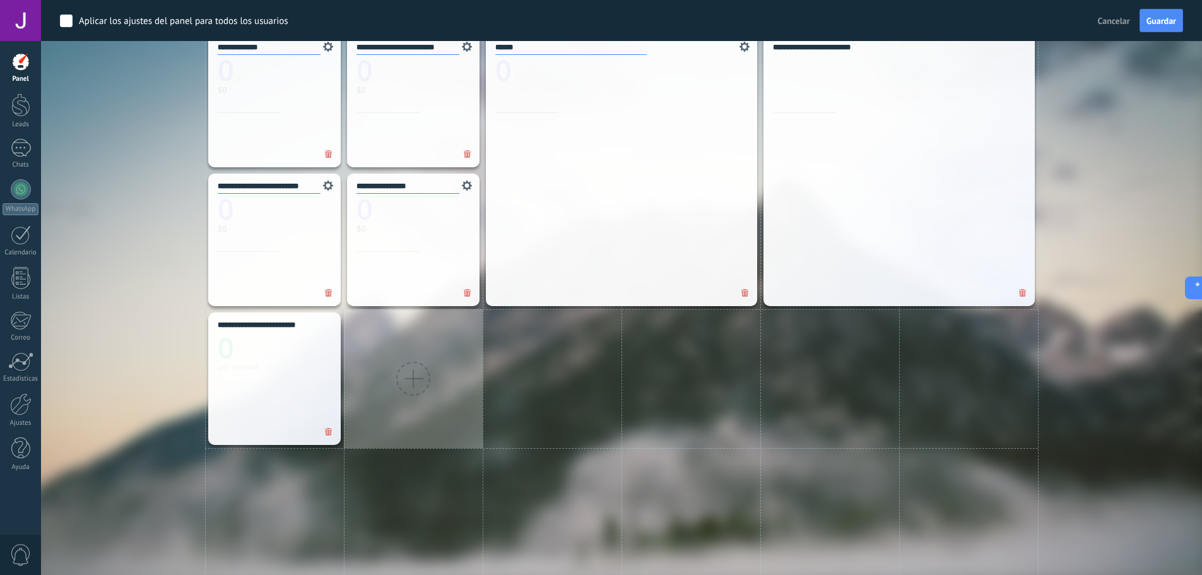
click at [401, 336] on div at bounding box center [413, 378] width 139 height 139
click at [428, 382] on div at bounding box center [413, 379] width 34 height 34
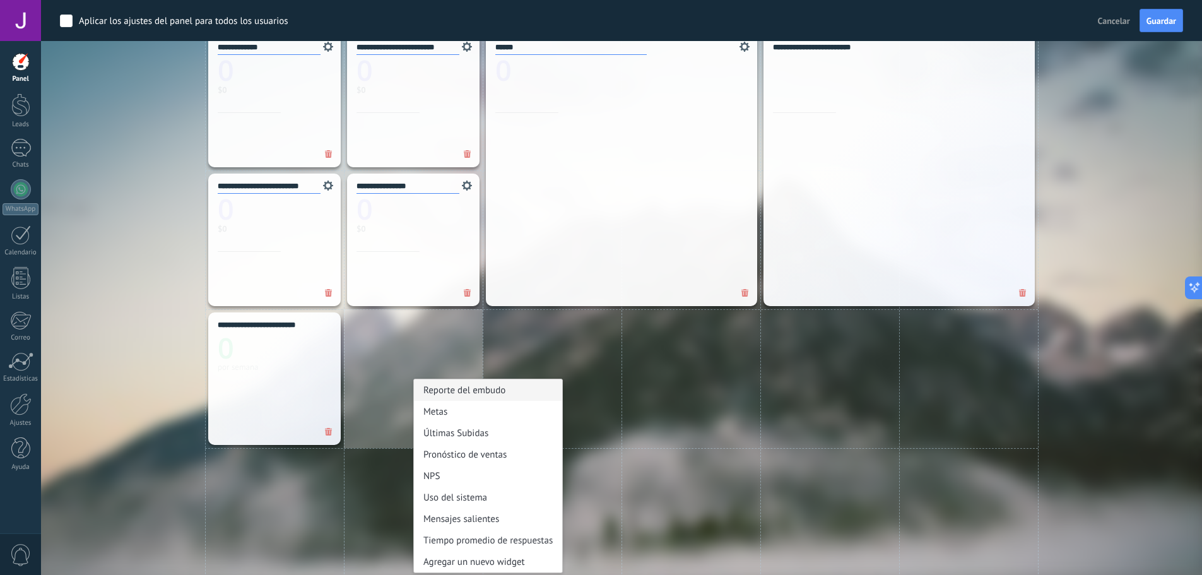
click at [459, 391] on div "Reporte del embudo" at bounding box center [488, 389] width 148 height 21
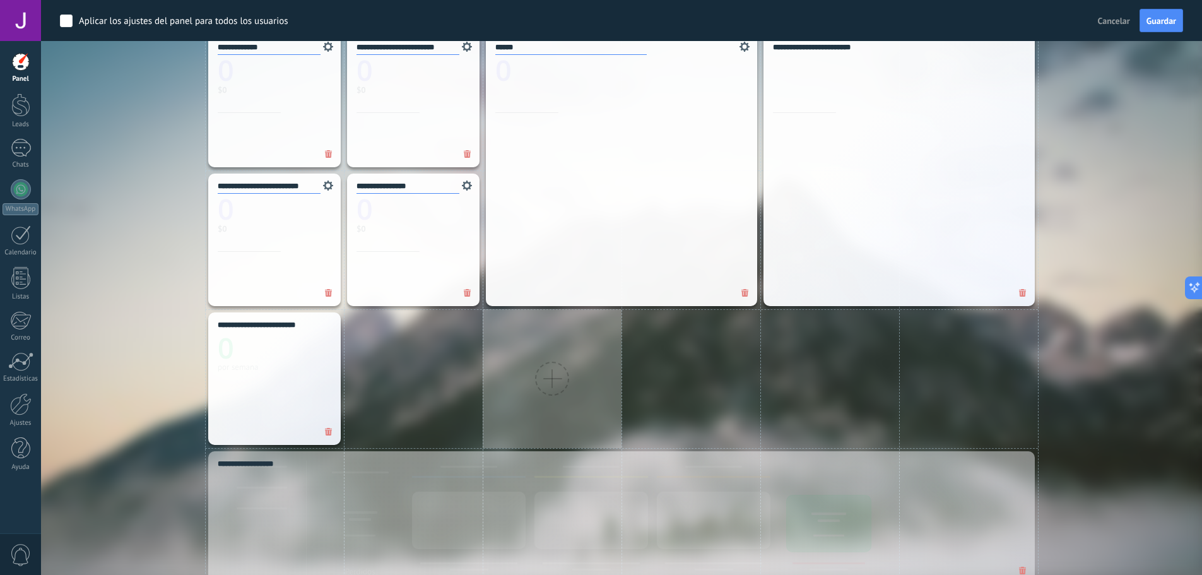
click at [562, 375] on div at bounding box center [552, 379] width 34 height 34
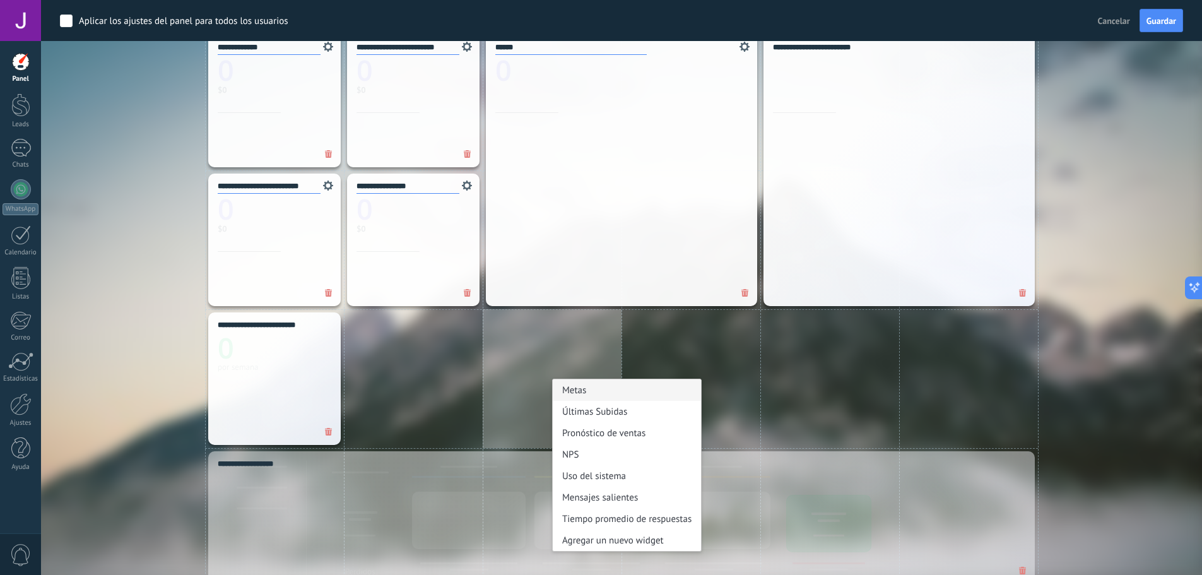
click at [580, 389] on div "Metas" at bounding box center [627, 389] width 148 height 21
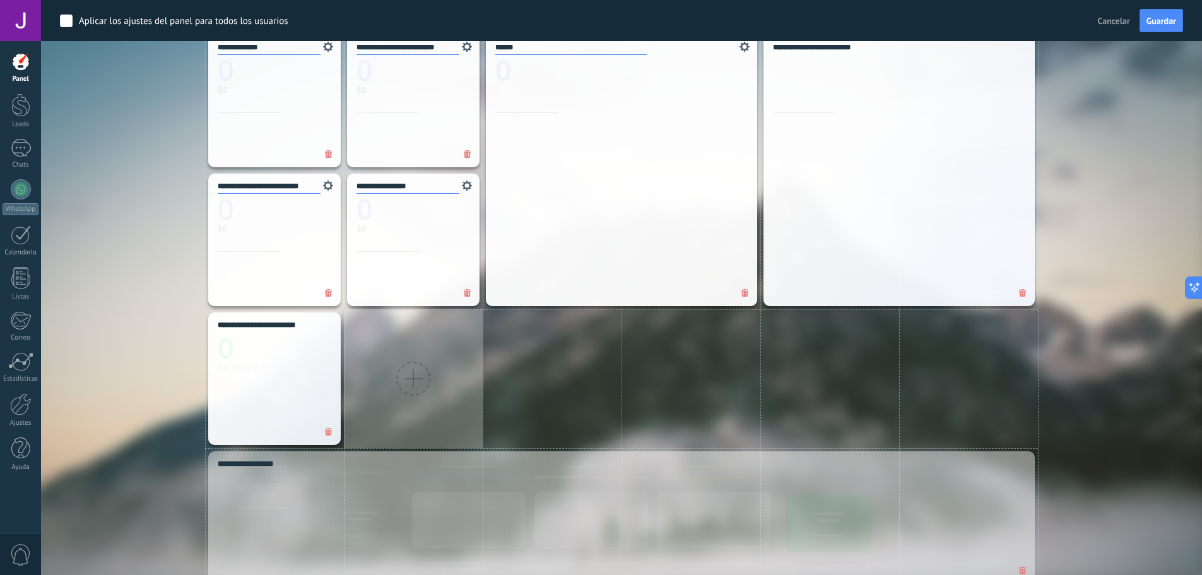
click at [431, 363] on div at bounding box center [413, 378] width 139 height 139
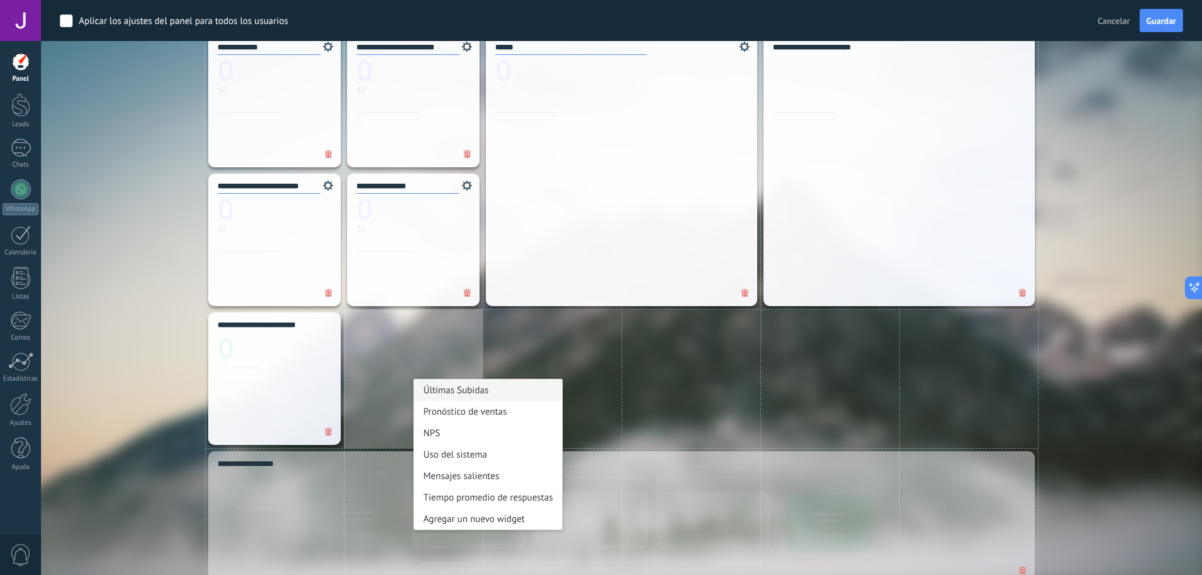
scroll to position [1109, 0]
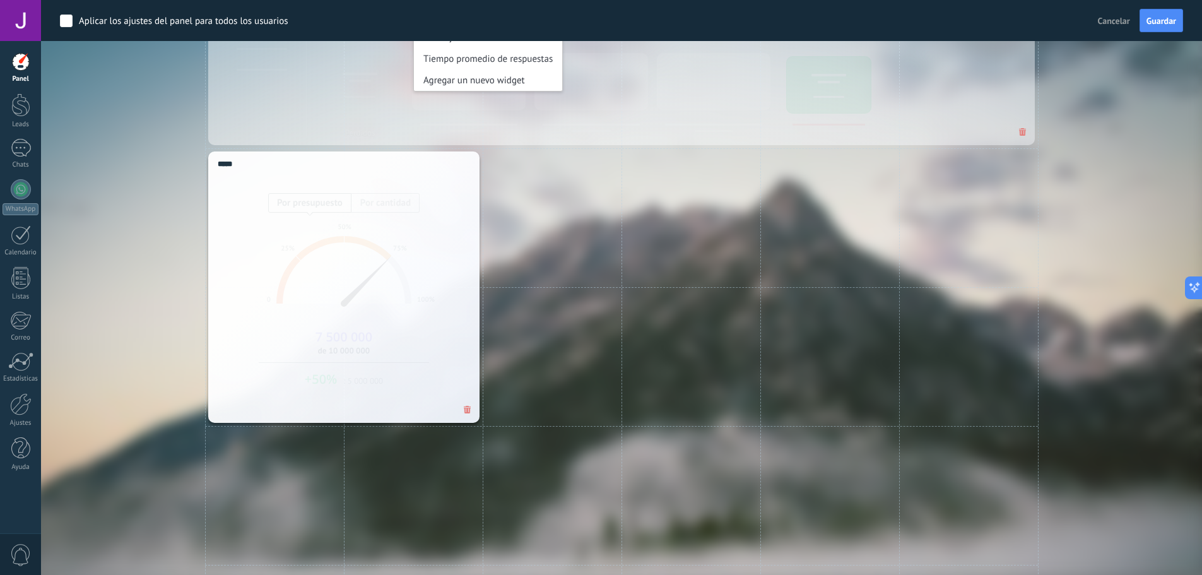
click at [475, 393] on div "Metas Por presupuesto Por cantidad 0 25% 50% 75% 100% 7 500 000 de 10 000 000 +…" at bounding box center [344, 287] width 278 height 278
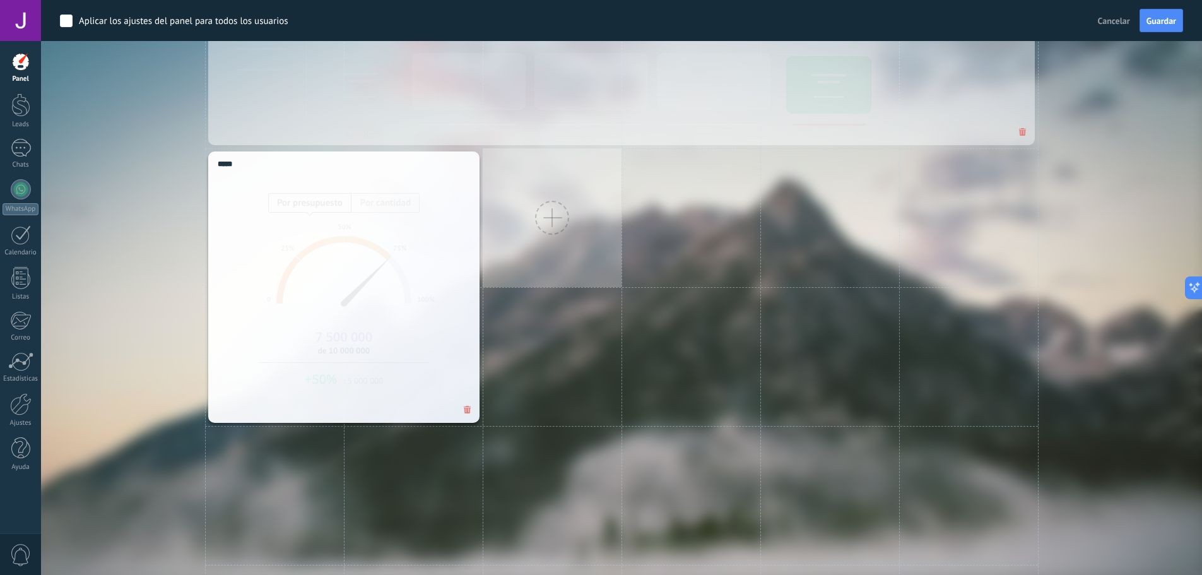
click at [542, 247] on div at bounding box center [552, 217] width 139 height 139
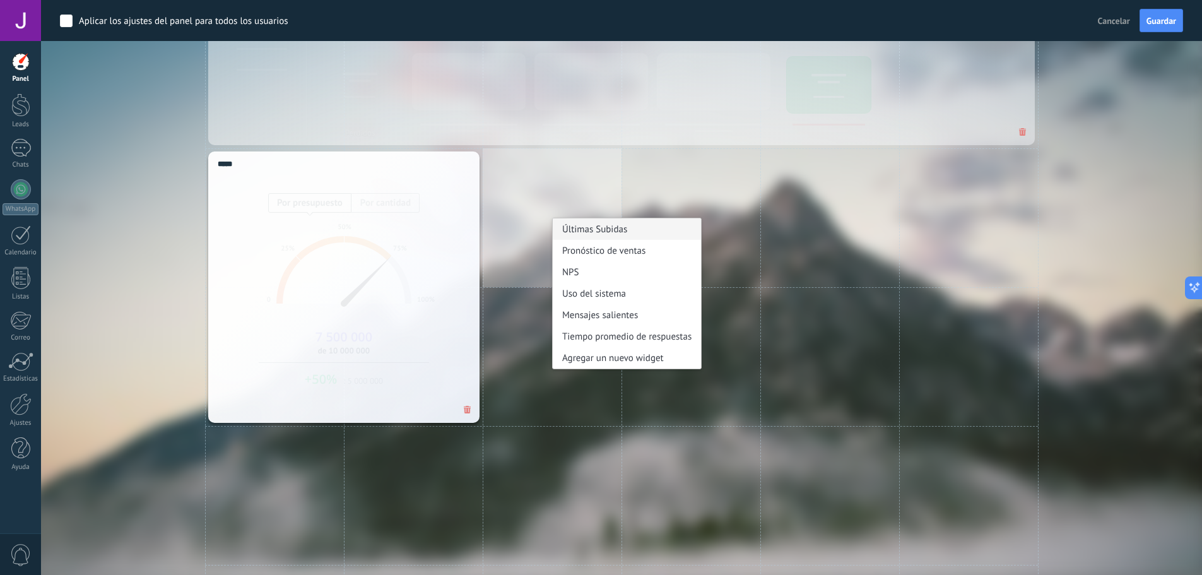
click at [618, 229] on div "Últimas Subidas" at bounding box center [627, 228] width 148 height 21
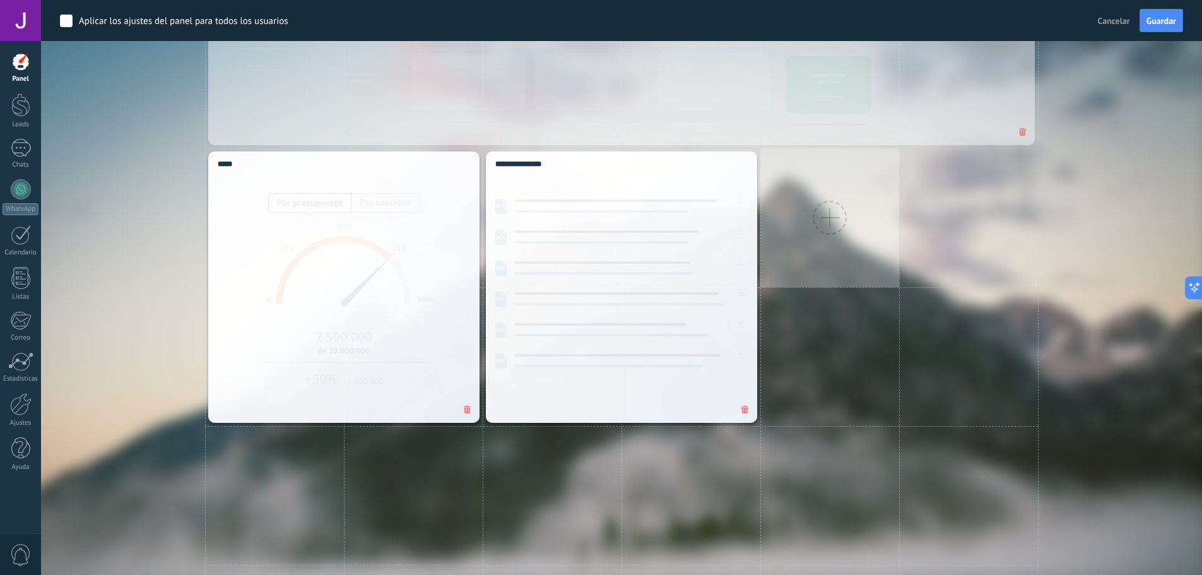
click at [811, 242] on div at bounding box center [829, 217] width 139 height 139
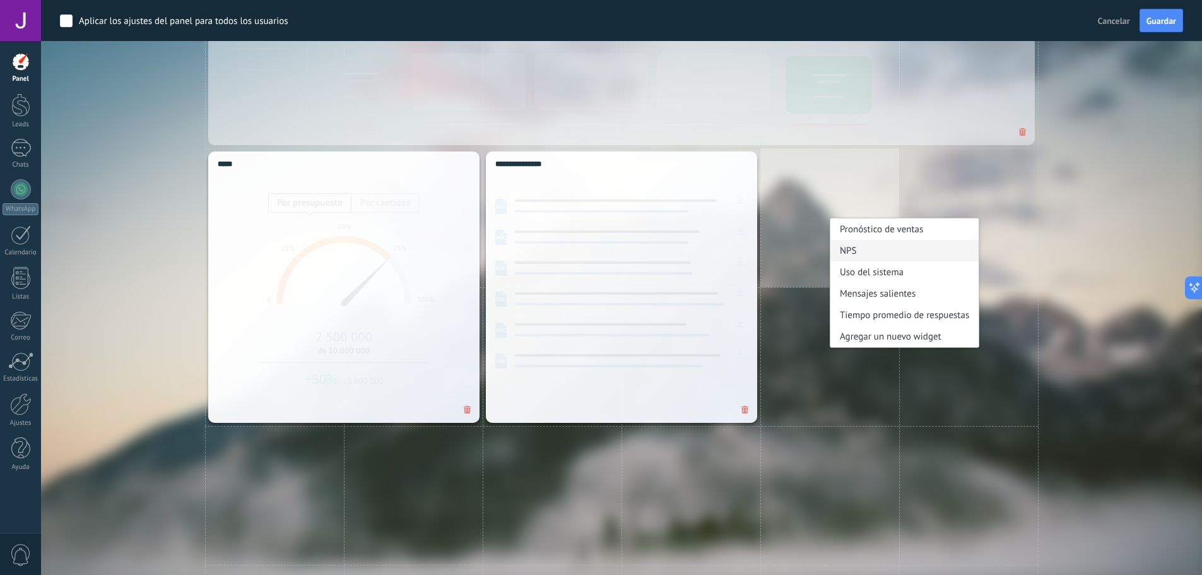
click at [877, 247] on div "NPS" at bounding box center [904, 250] width 148 height 21
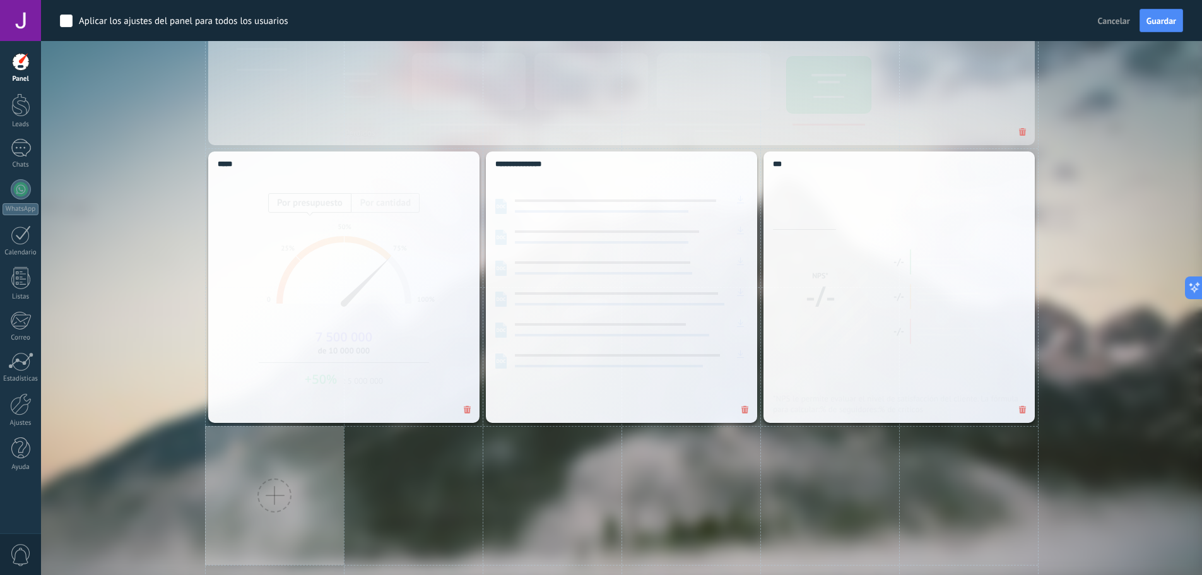
click at [269, 495] on div at bounding box center [274, 495] width 34 height 34
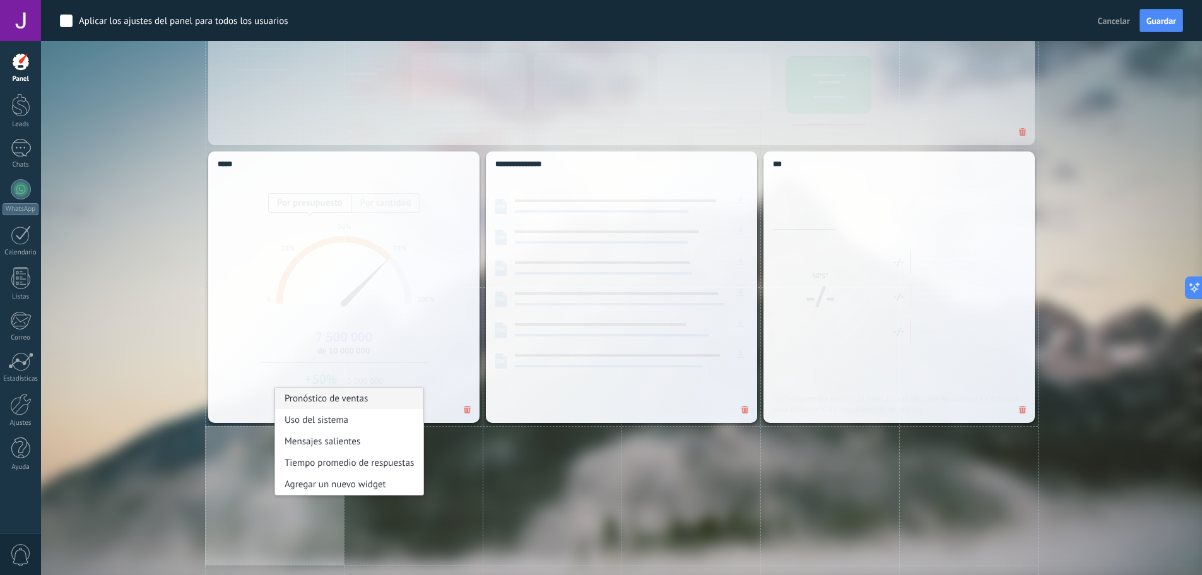
click at [353, 398] on div "Pronóstico de ventas" at bounding box center [349, 397] width 148 height 21
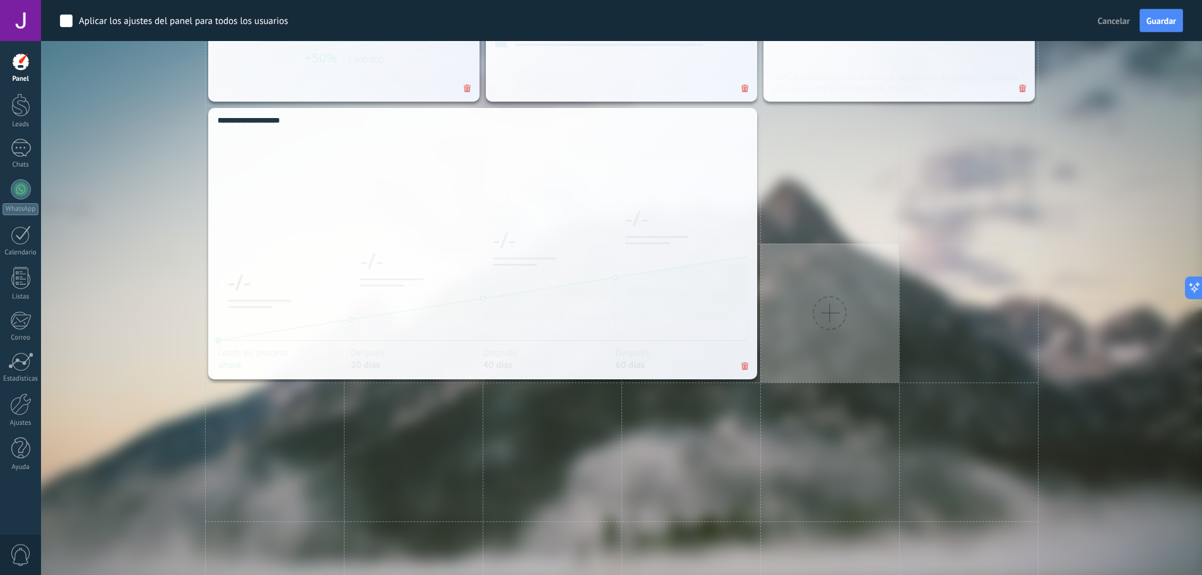
scroll to position [1487, 0]
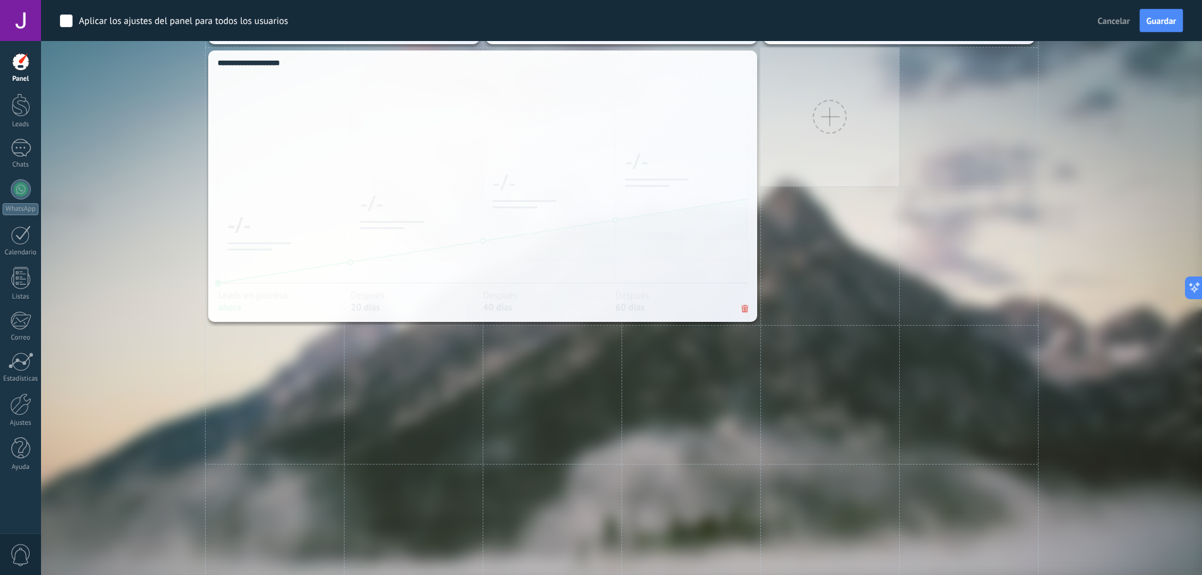
click at [844, 163] on div at bounding box center [829, 116] width 139 height 139
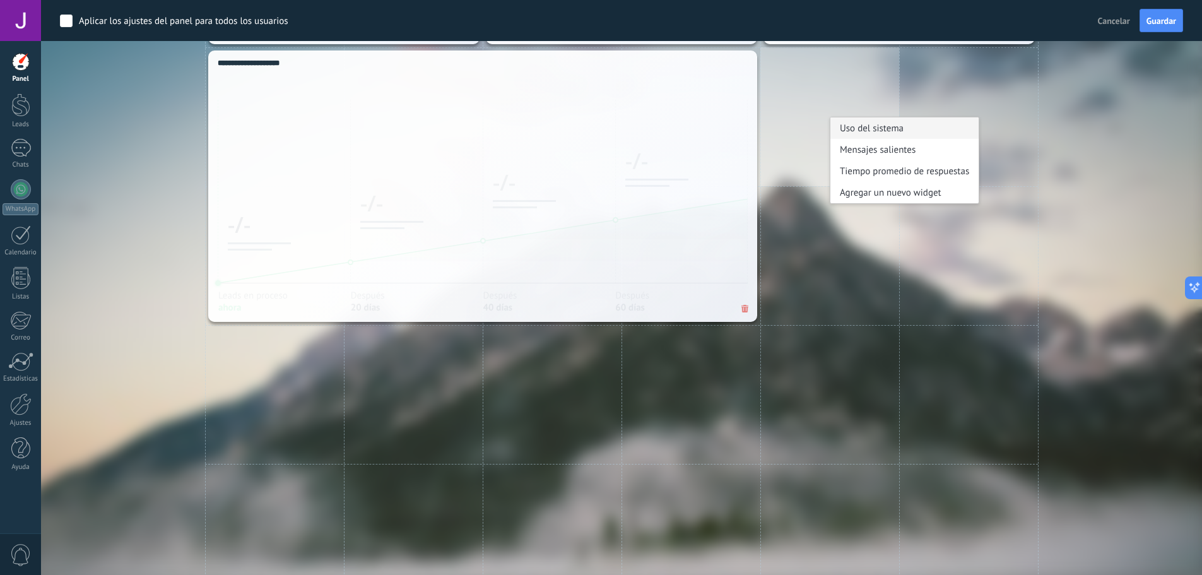
click at [879, 125] on div "Uso del sistema" at bounding box center [904, 127] width 148 height 21
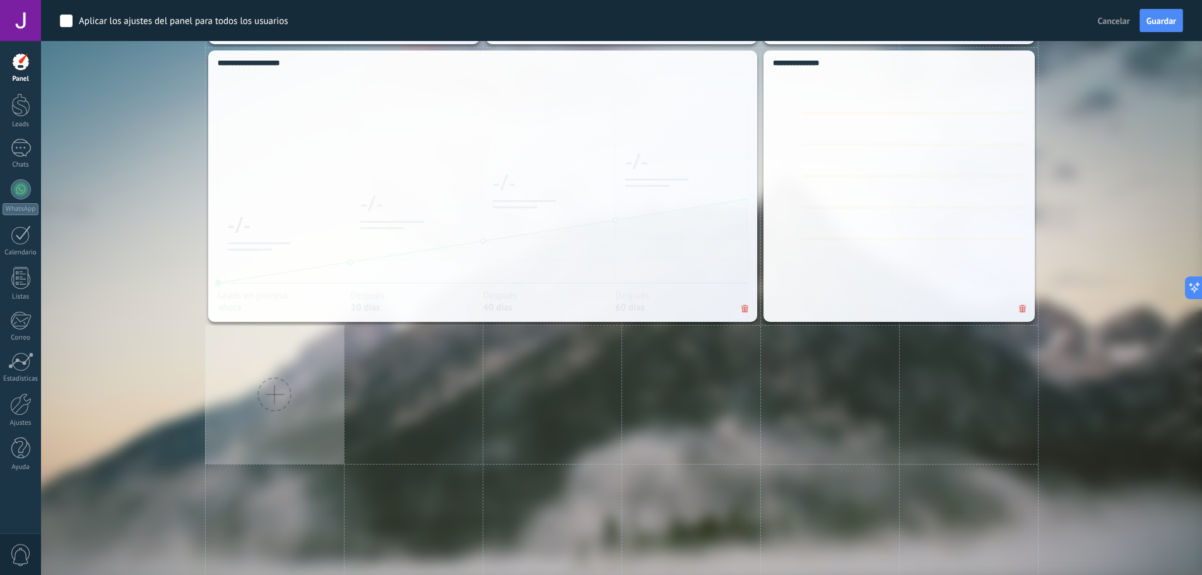
click at [217, 367] on div at bounding box center [274, 394] width 139 height 139
click at [294, 389] on div at bounding box center [274, 394] width 139 height 139
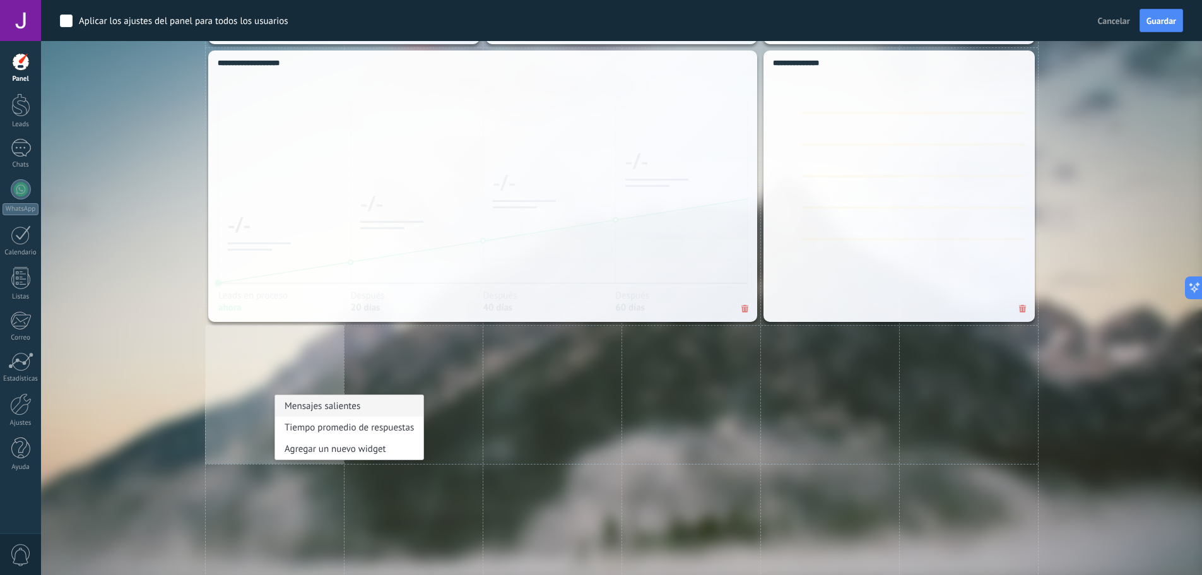
click at [307, 400] on div "Mensajes salientes" at bounding box center [349, 405] width 148 height 21
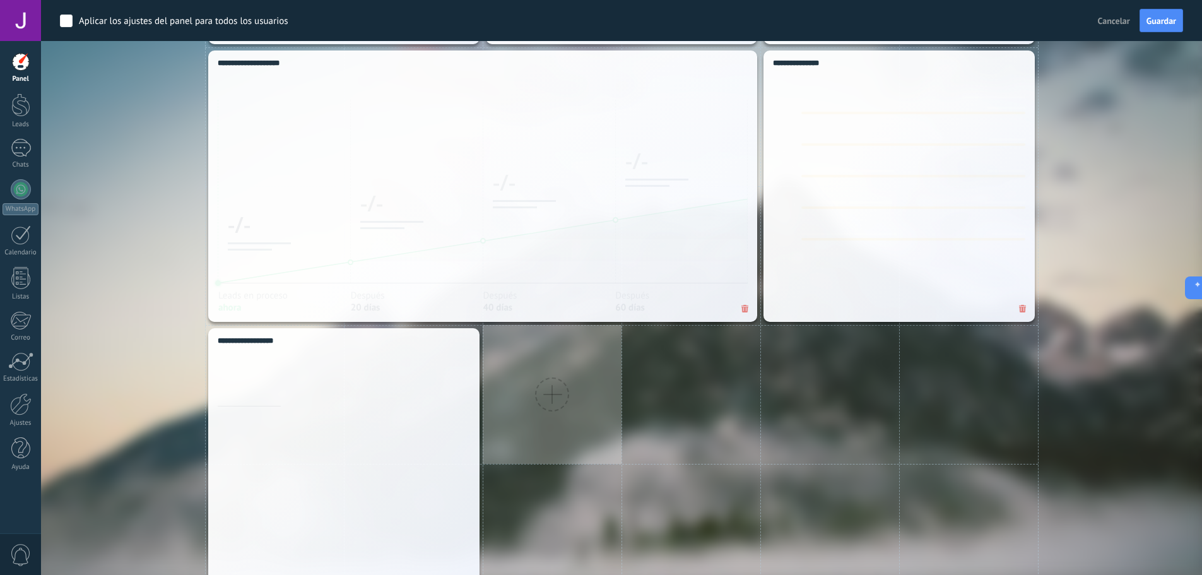
click at [538, 405] on div at bounding box center [552, 394] width 139 height 139
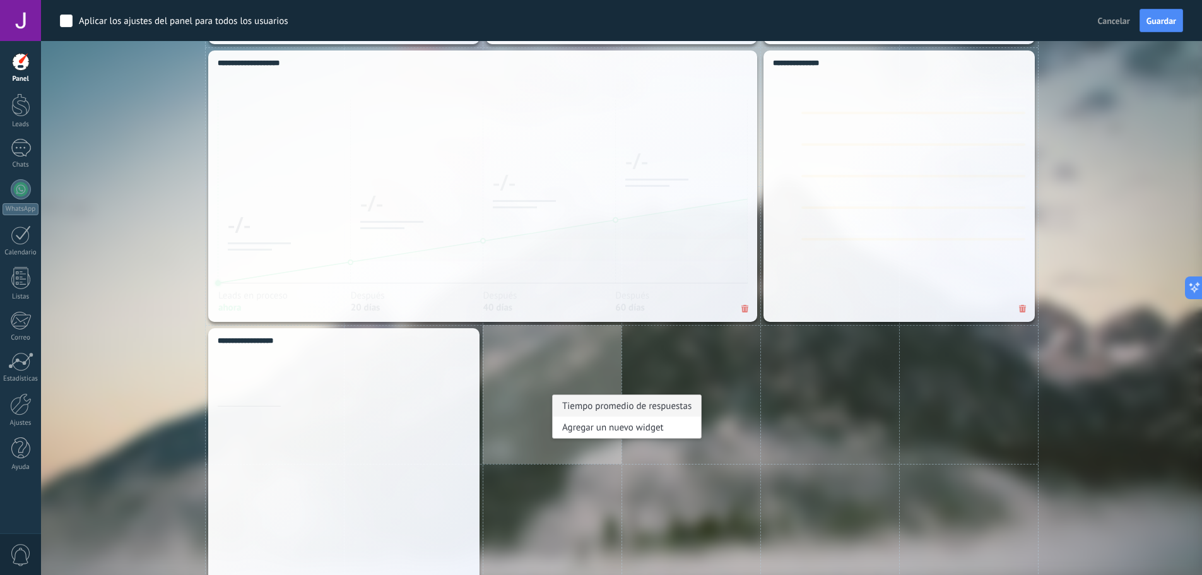
click at [644, 411] on div "Tiempo promedio de respuestas" at bounding box center [627, 405] width 148 height 21
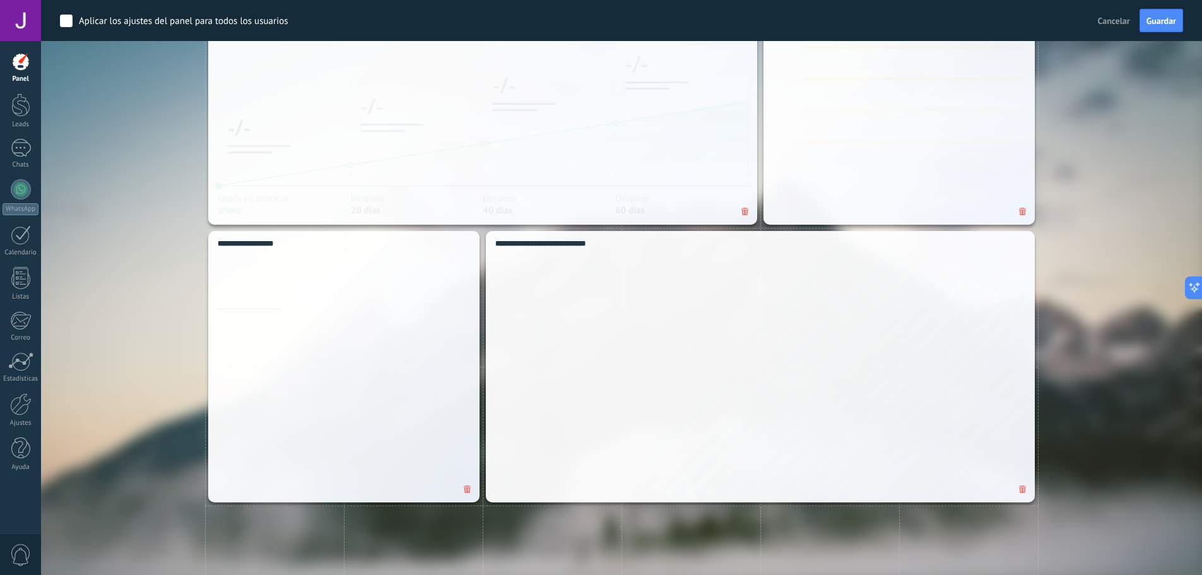
scroll to position [1803, 0]
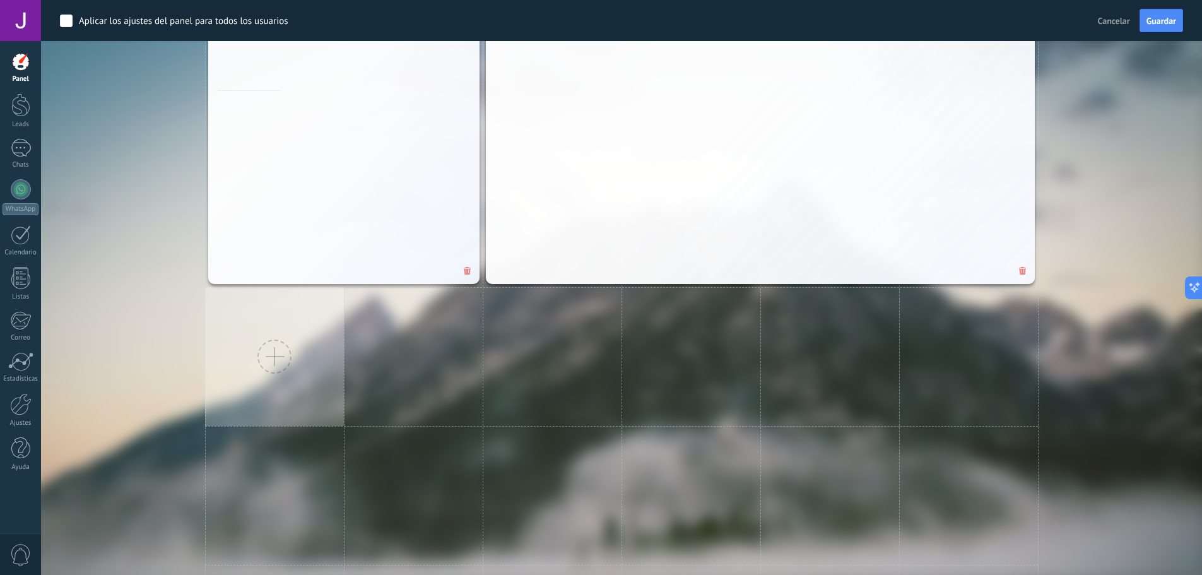
click at [310, 360] on div at bounding box center [274, 356] width 139 height 139
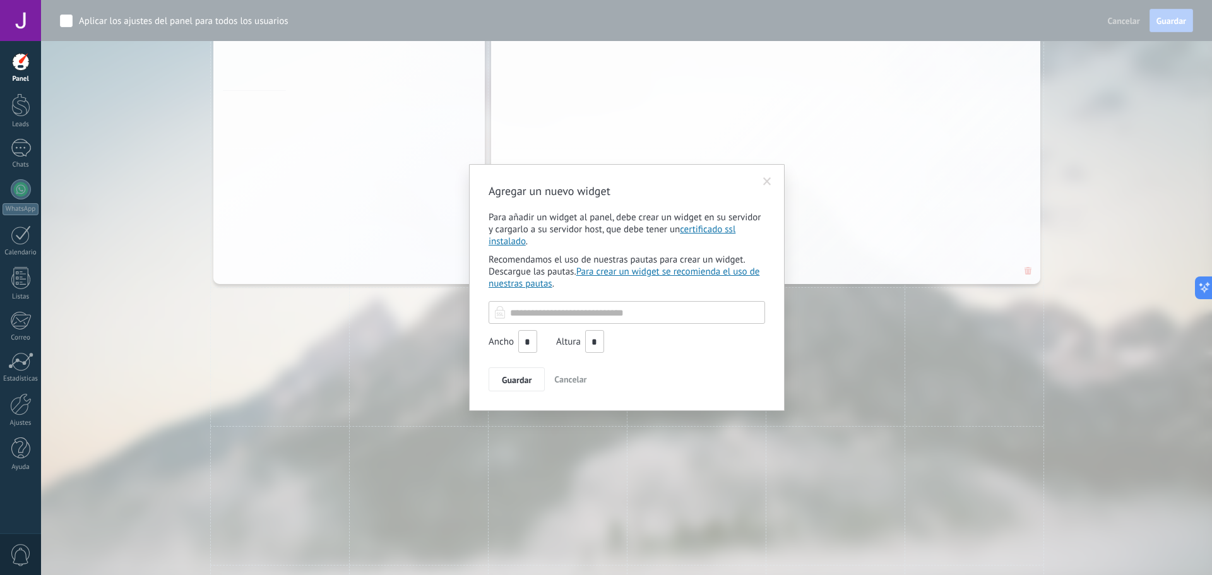
click at [579, 380] on span "Cancelar" at bounding box center [570, 379] width 32 height 11
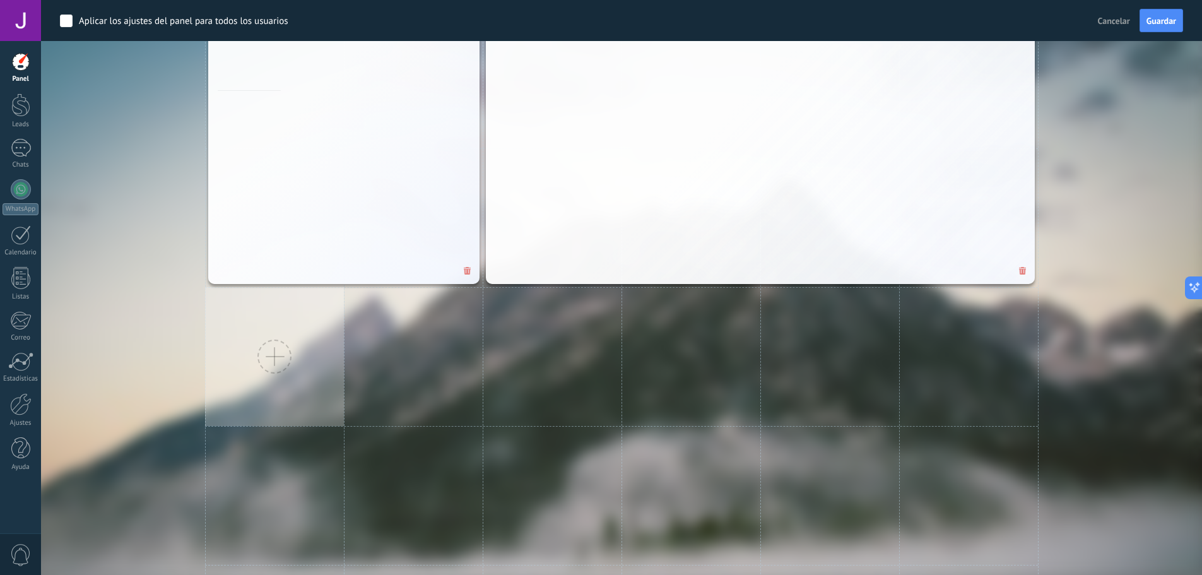
click at [276, 348] on div at bounding box center [274, 357] width 34 height 34
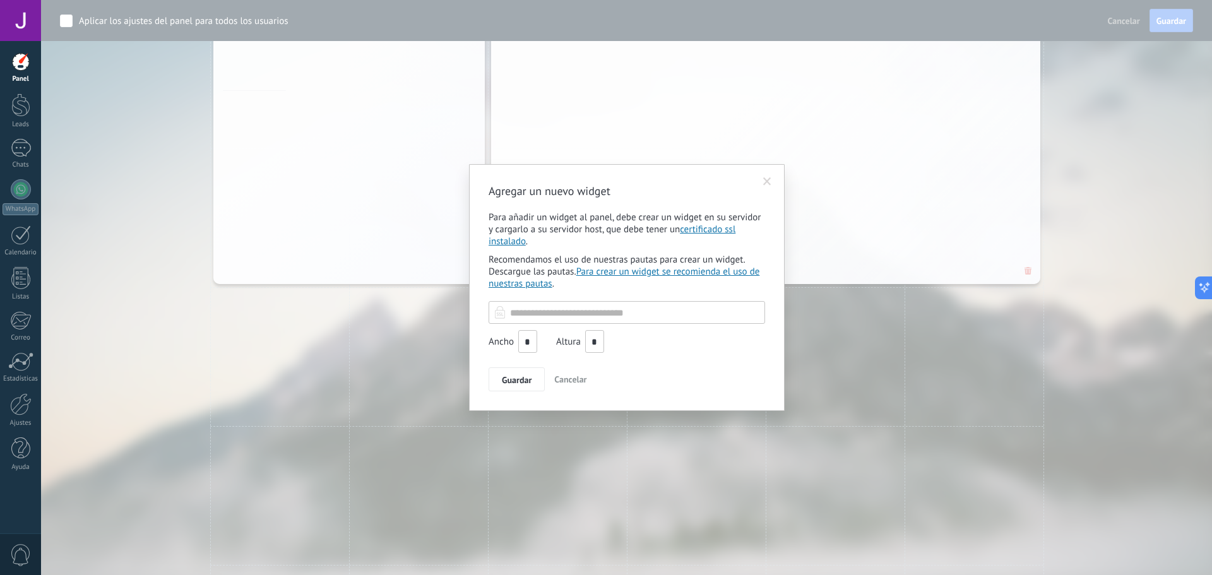
click at [567, 379] on span "Cancelar" at bounding box center [570, 379] width 32 height 11
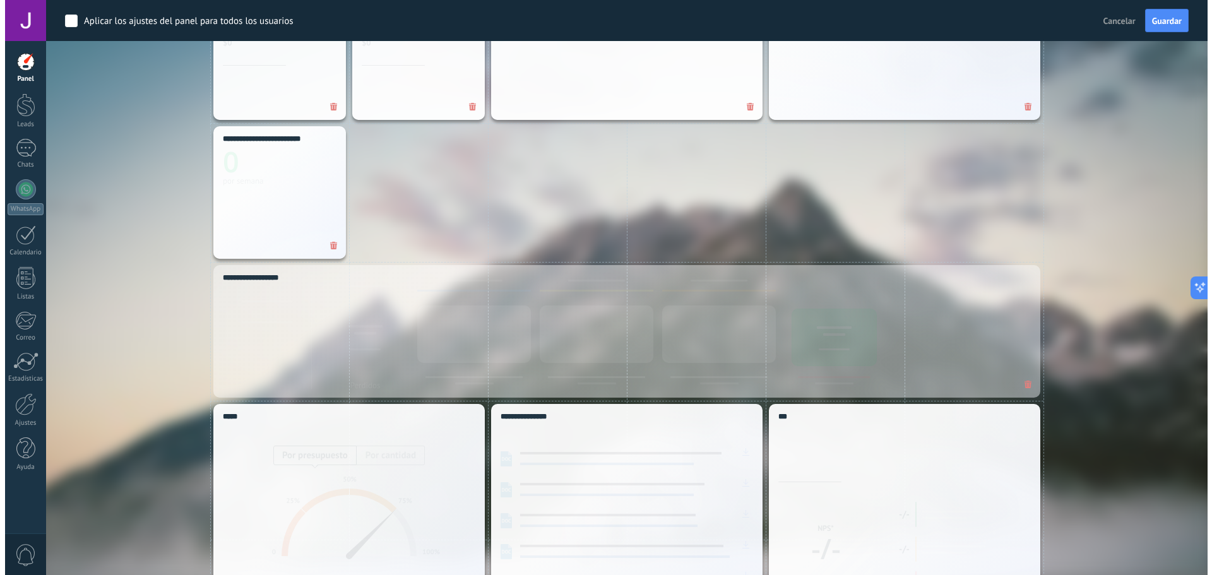
scroll to position [730, 0]
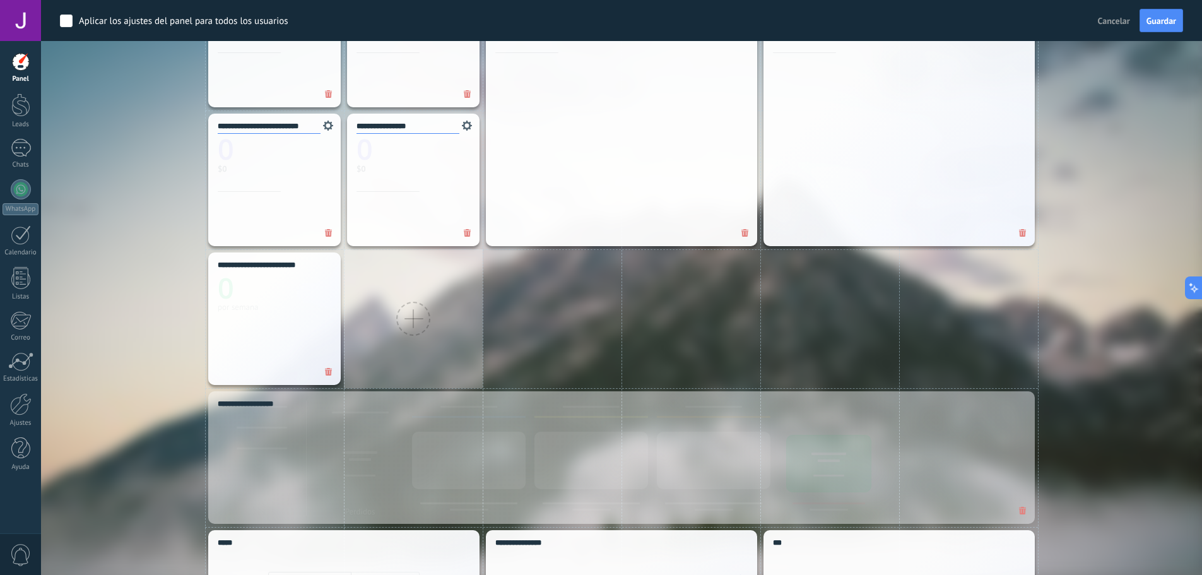
click at [405, 310] on div at bounding box center [413, 319] width 34 height 34
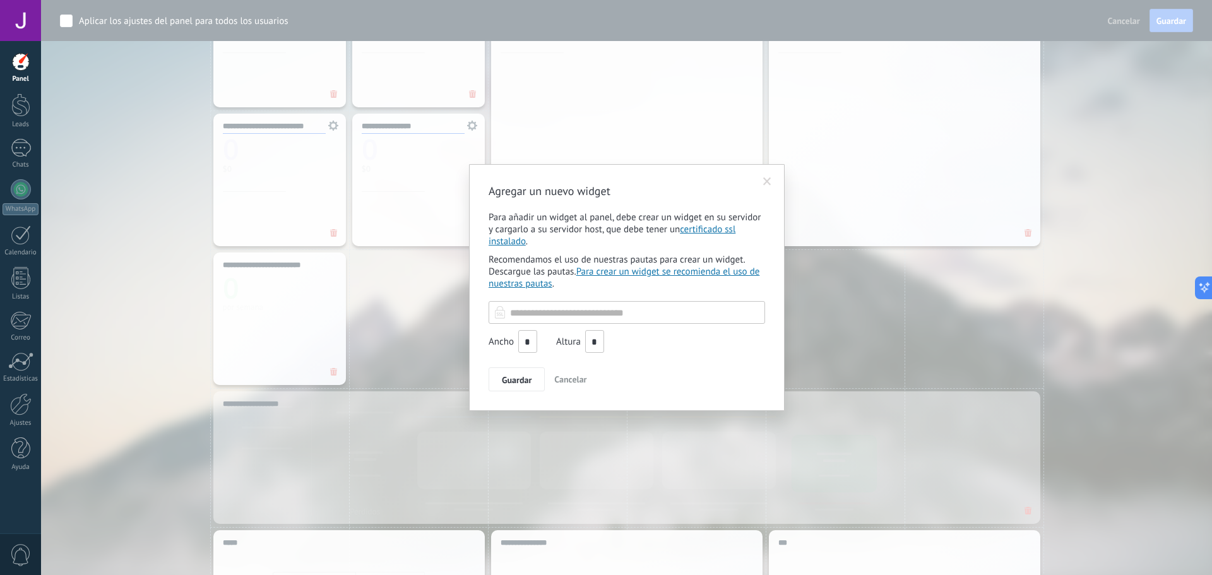
click at [563, 374] on button "Cancelar" at bounding box center [570, 379] width 42 height 24
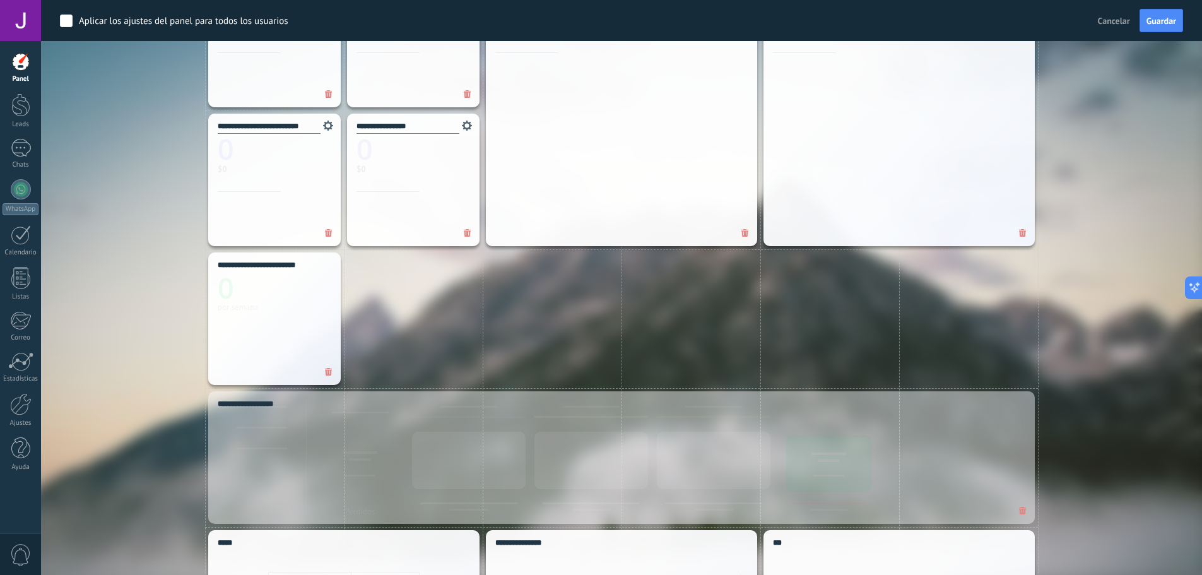
click at [1184, 27] on div "Aplicar los ajustes del panel para todos los usuarios Cancelar Guardar" at bounding box center [621, 20] width 1161 height 41
click at [1171, 23] on span "Guardar" at bounding box center [1162, 20] width 30 height 9
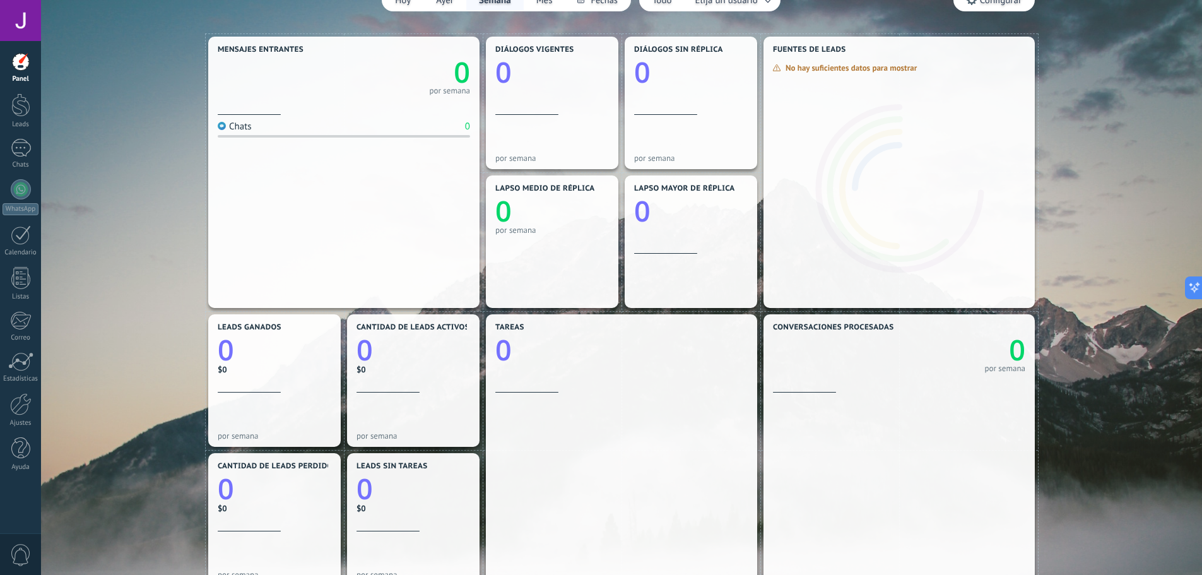
scroll to position [0, 0]
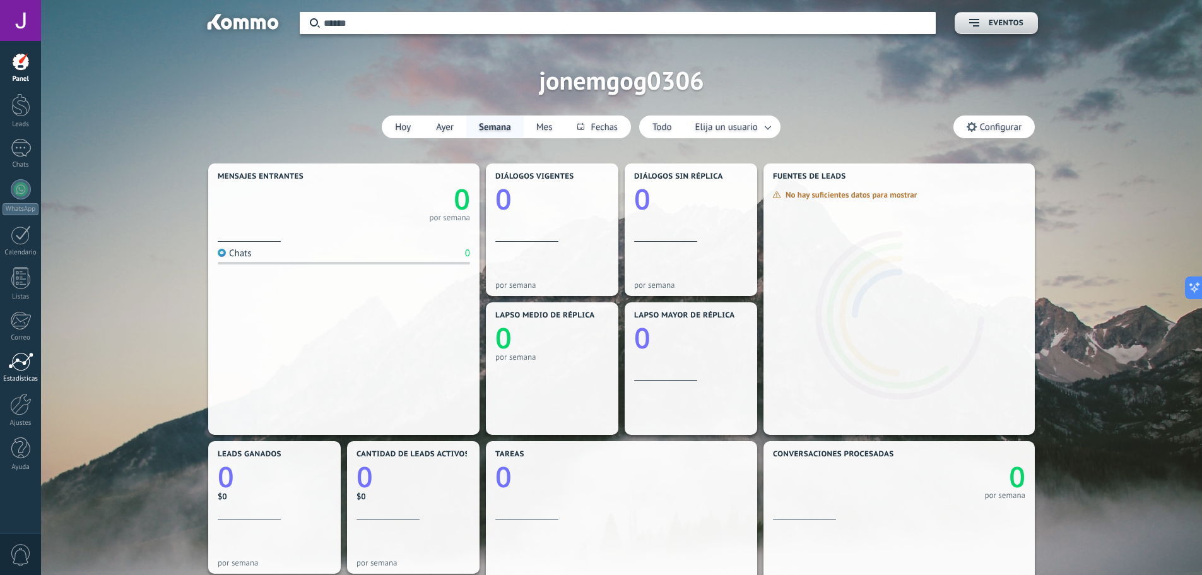
click at [18, 369] on div at bounding box center [20, 361] width 25 height 19
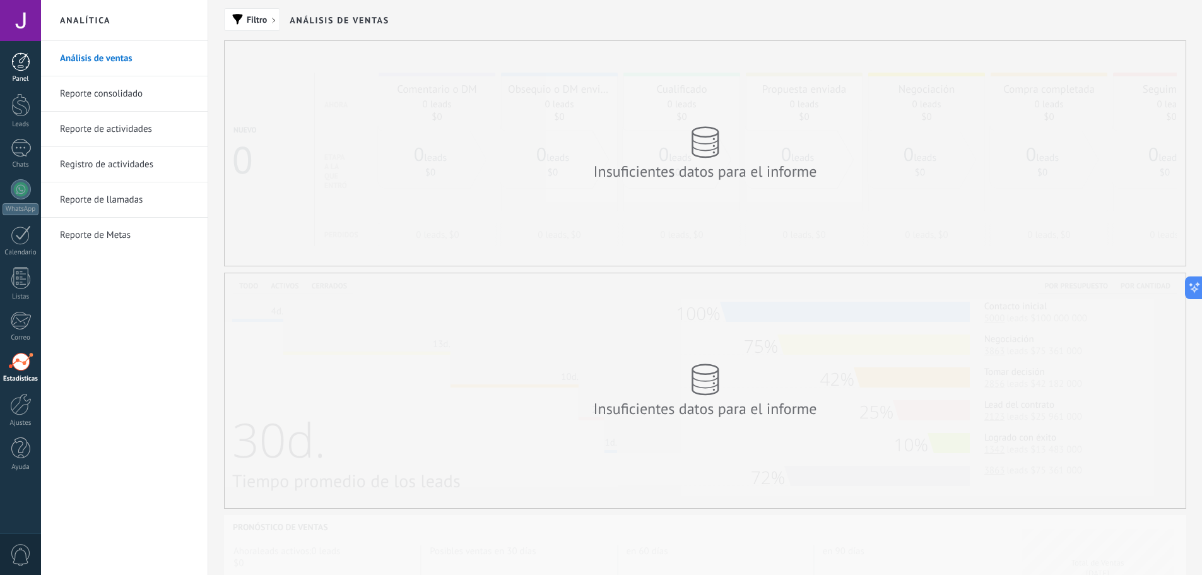
click at [34, 68] on link "Panel" at bounding box center [20, 67] width 41 height 31
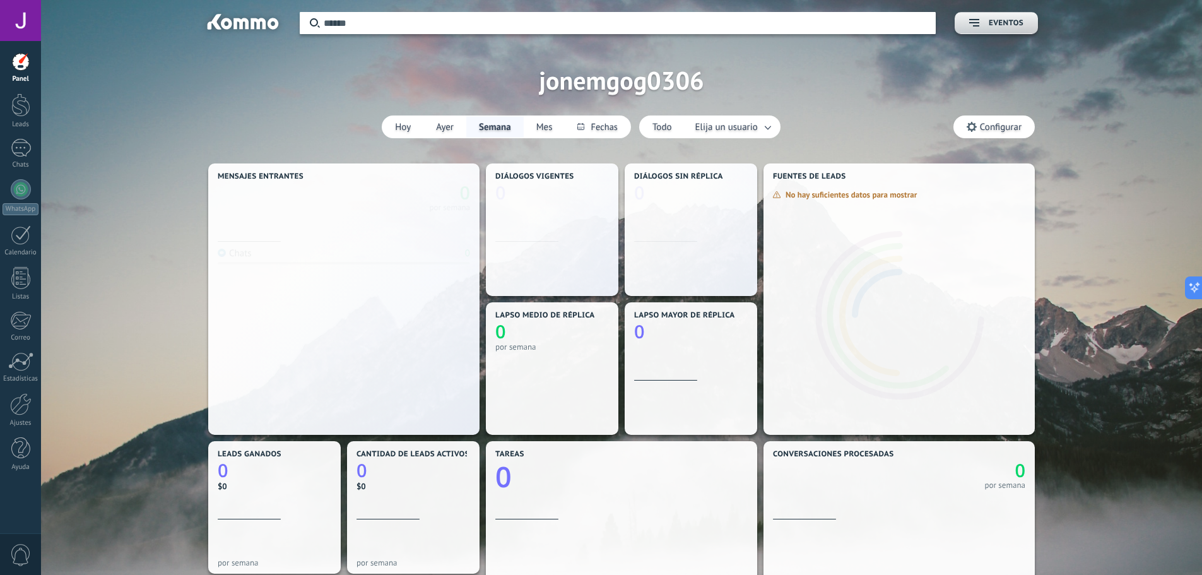
scroll to position [235, 546]
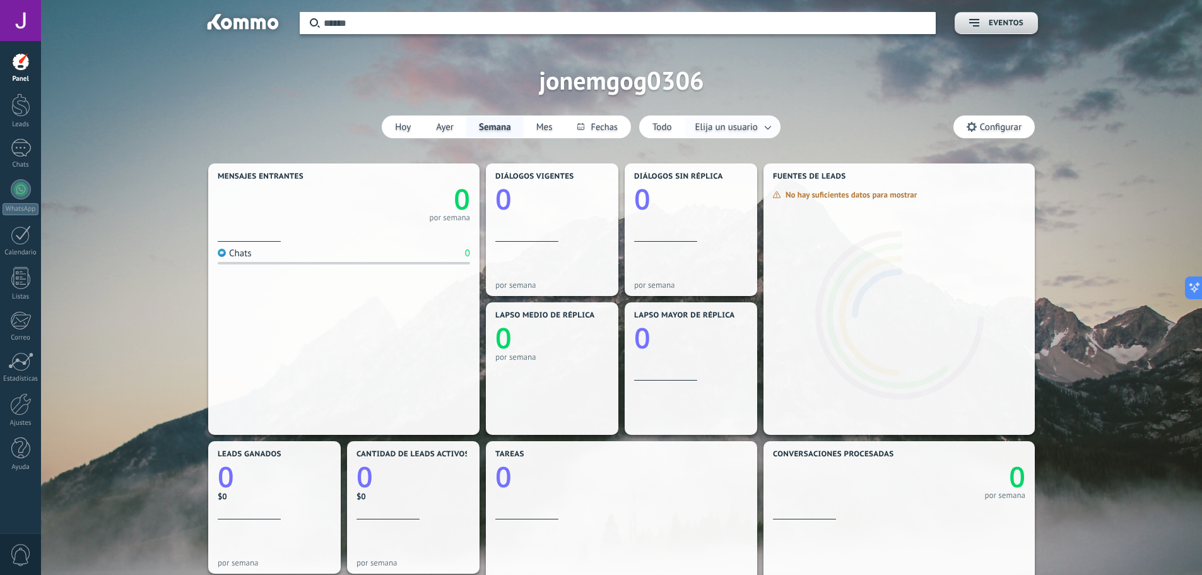
click at [726, 127] on span "Elija un usuario" at bounding box center [727, 127] width 68 height 17
click at [758, 122] on link at bounding box center [768, 127] width 23 height 21
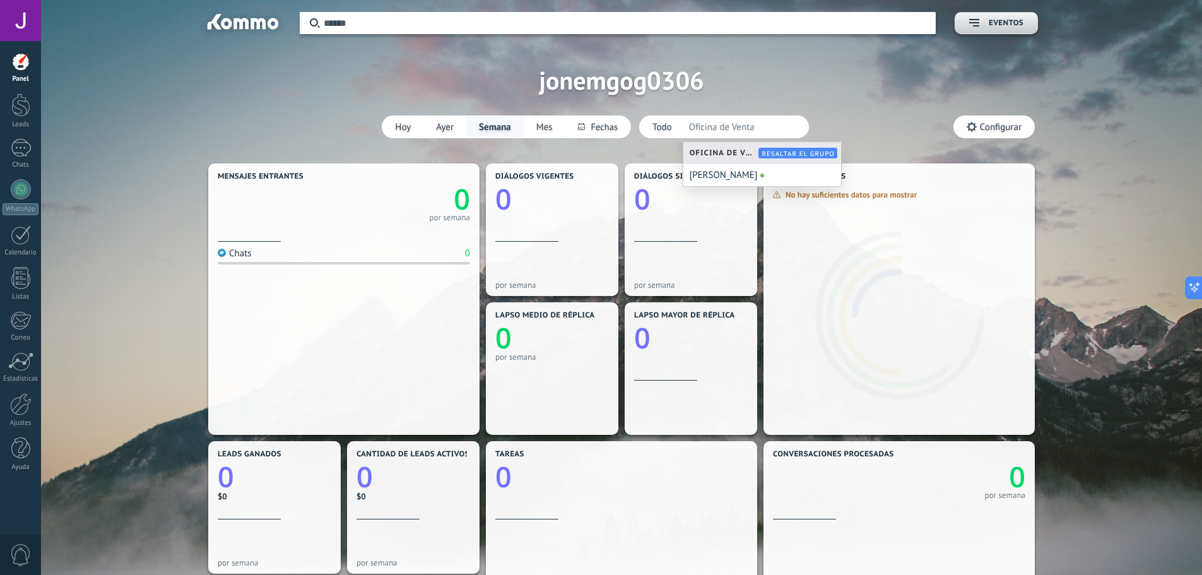
click at [798, 154] on span "Resaltar el grupo" at bounding box center [798, 154] width 73 height 8
click at [854, 89] on div "Aplicar Eventos jonemgog0306 [DATE] [DATE] Semana Mes Todo Elija un usuario [PE…" at bounding box center [621, 80] width 1123 height 160
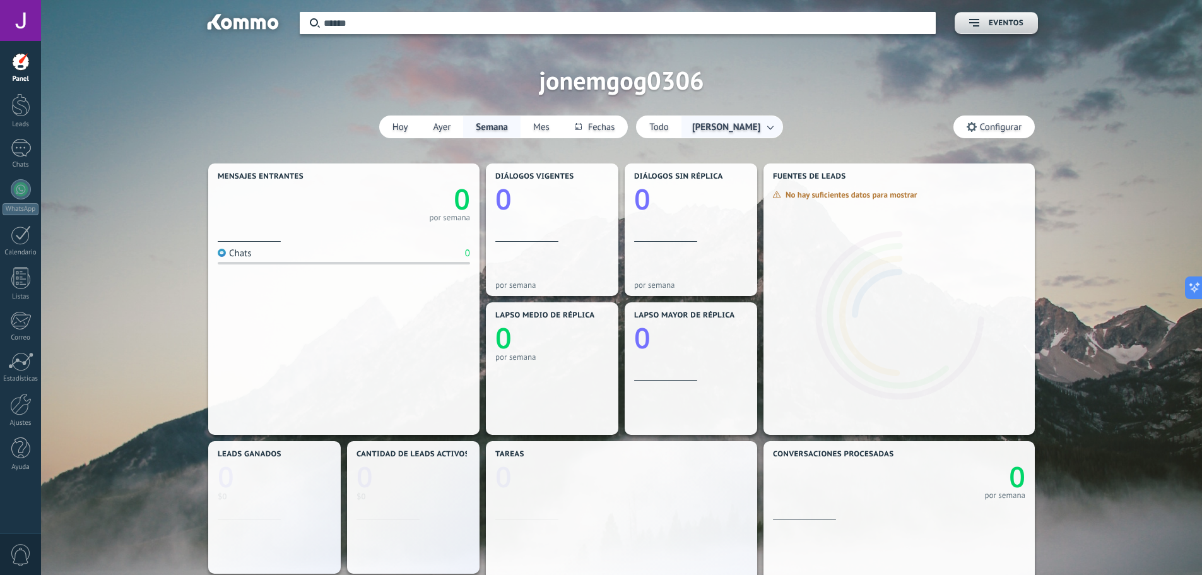
click at [948, 65] on div "Aplicar Eventos jonemgog0306 [DATE] [DATE] Semana Mes Todo [PERSON_NAME] Config…" at bounding box center [621, 80] width 1123 height 160
click at [694, 22] on input "text" at bounding box center [626, 22] width 604 height 13
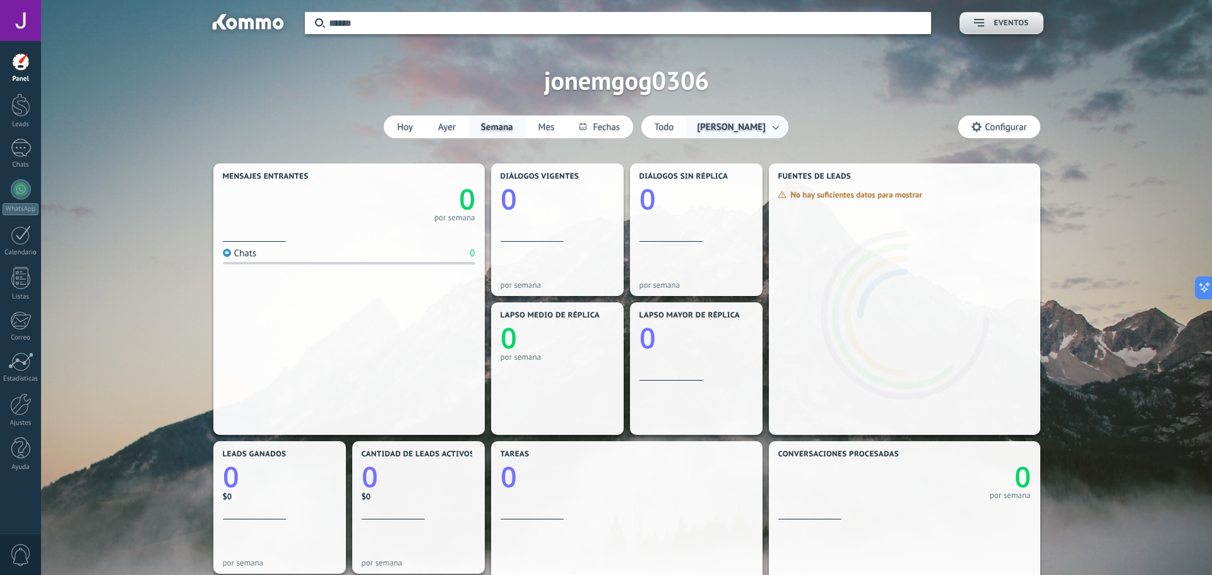
click at [1007, 16] on button "Eventos" at bounding box center [1000, 23] width 83 height 22
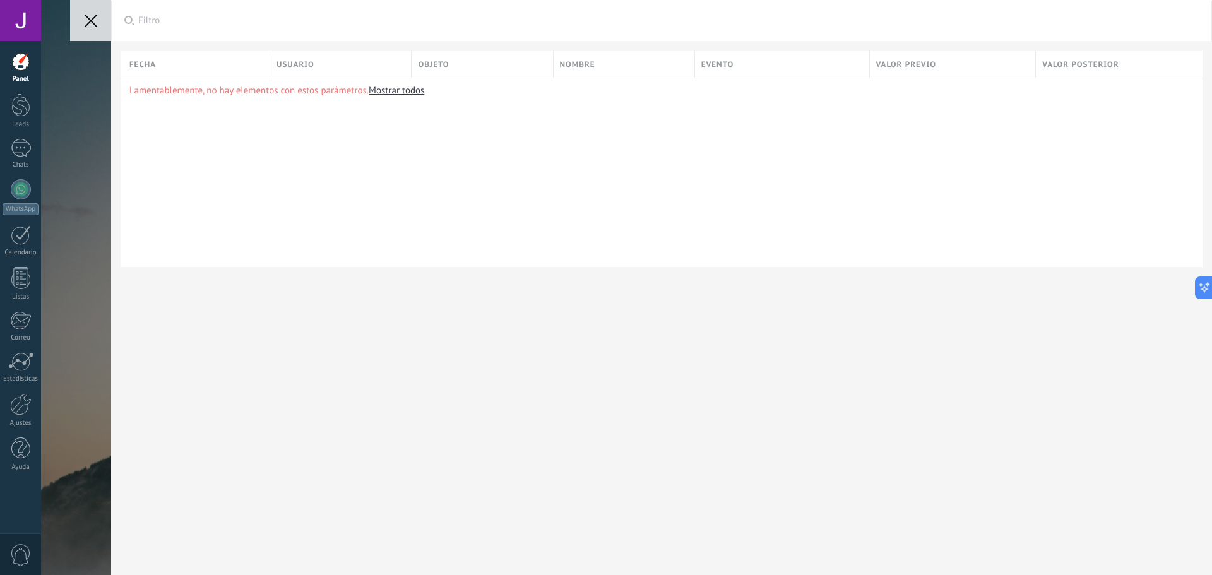
click at [80, 16] on button at bounding box center [90, 20] width 41 height 41
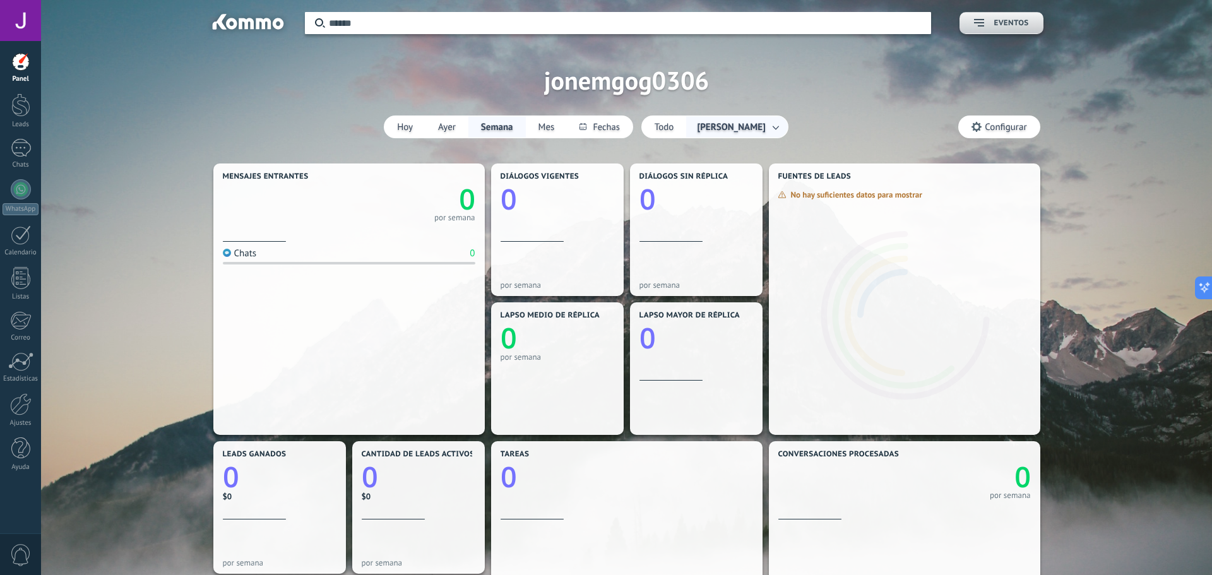
click at [974, 27] on span "Eventos" at bounding box center [1001, 23] width 54 height 9
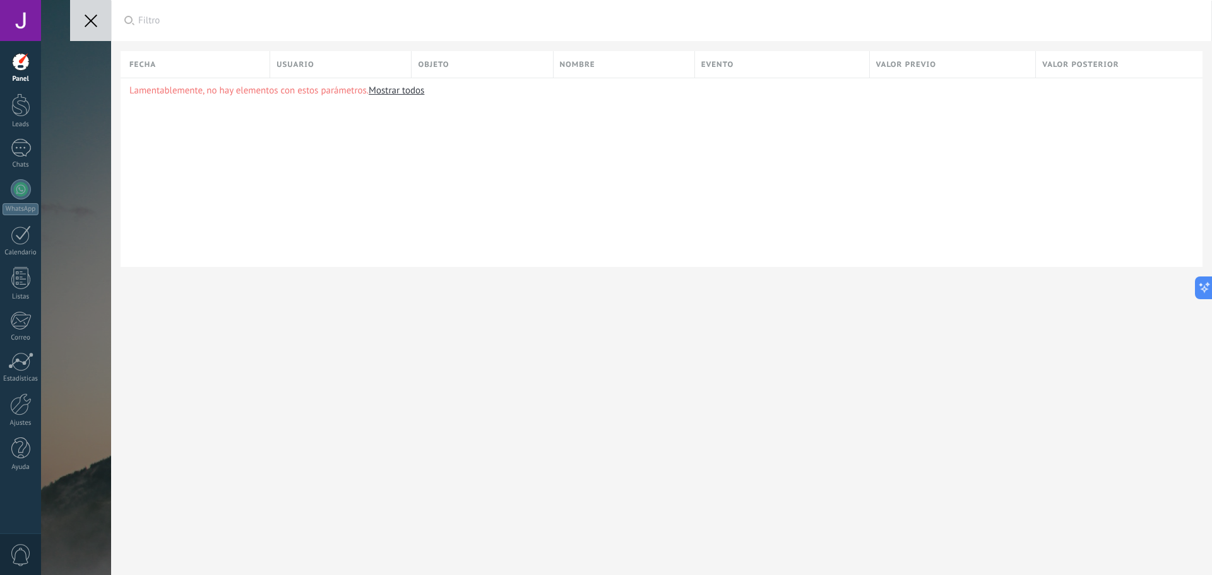
click at [411, 84] on div "Lamentablemente, no hay elementos con estos parámetros. Mostrar todos" at bounding box center [662, 172] width 1082 height 189
click at [415, 92] on link "Mostrar todos" at bounding box center [397, 91] width 56 height 12
click at [104, 33] on button at bounding box center [90, 20] width 41 height 41
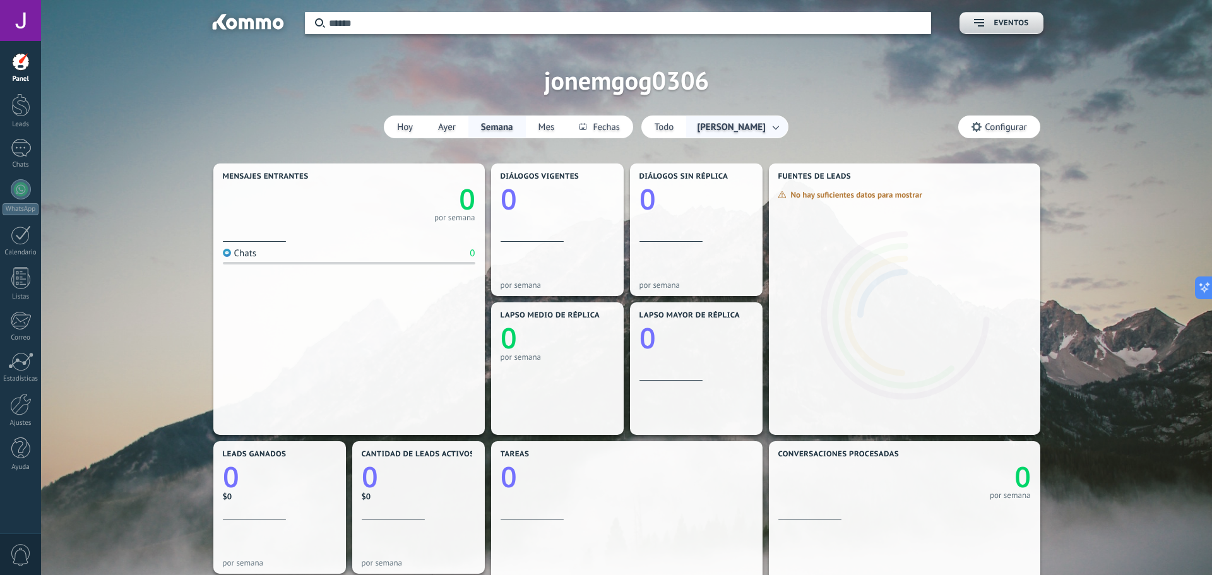
drag, startPoint x: 258, startPoint y: 314, endPoint x: 389, endPoint y: 288, distance: 133.3
click at [389, 288] on div at bounding box center [606, 287] width 1212 height 575
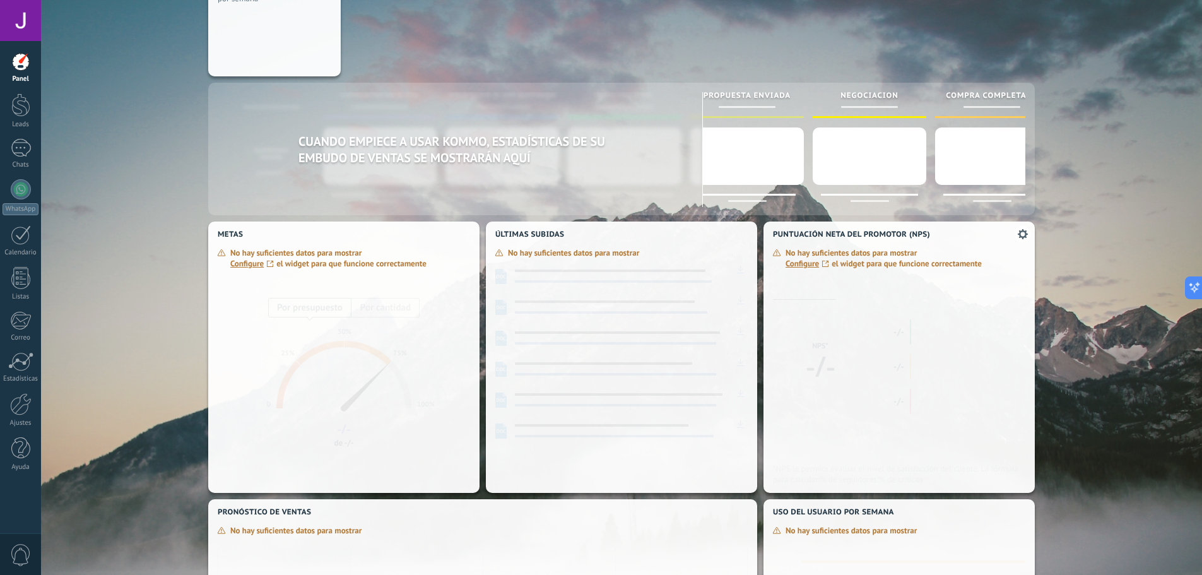
scroll to position [757, 0]
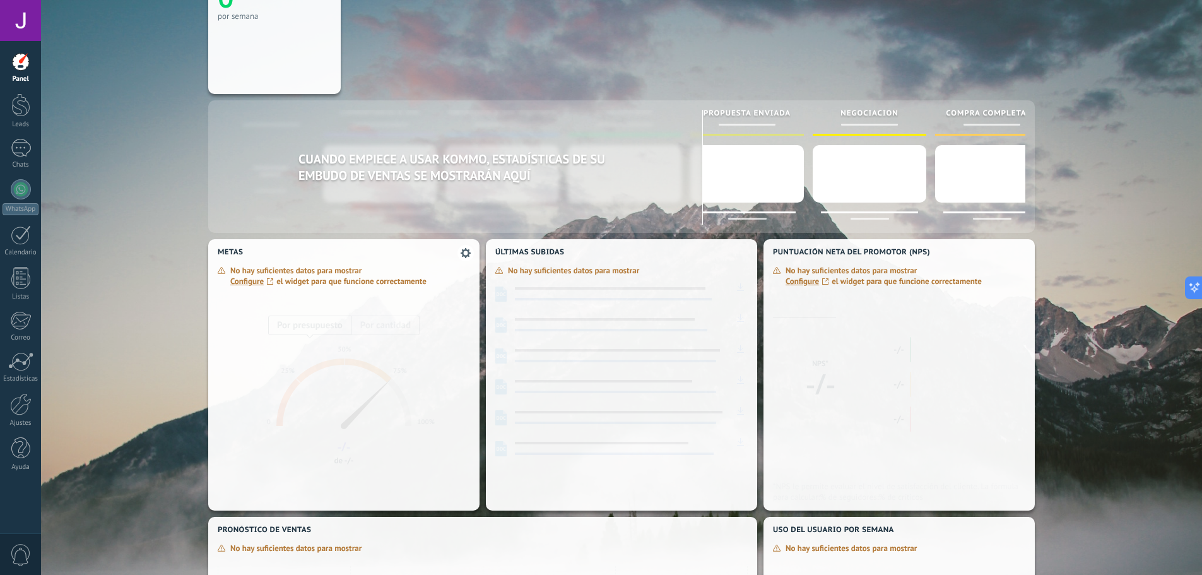
click at [245, 276] on link "Configure" at bounding box center [253, 281] width 46 height 11
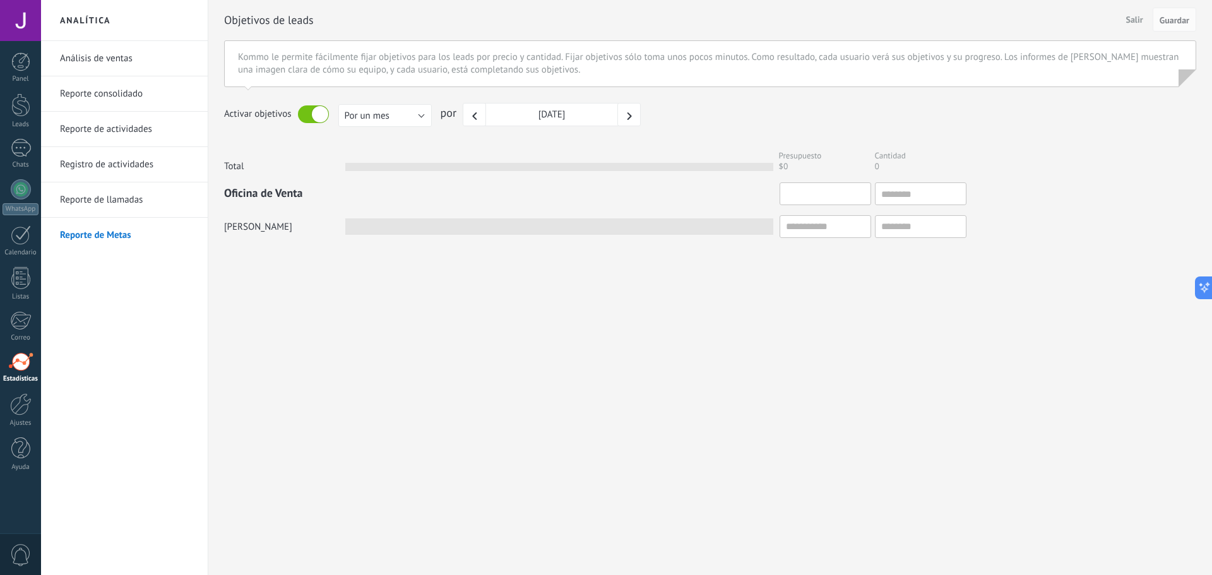
click at [836, 194] on input "text" at bounding box center [825, 193] width 92 height 23
type input "*"
type input "**"
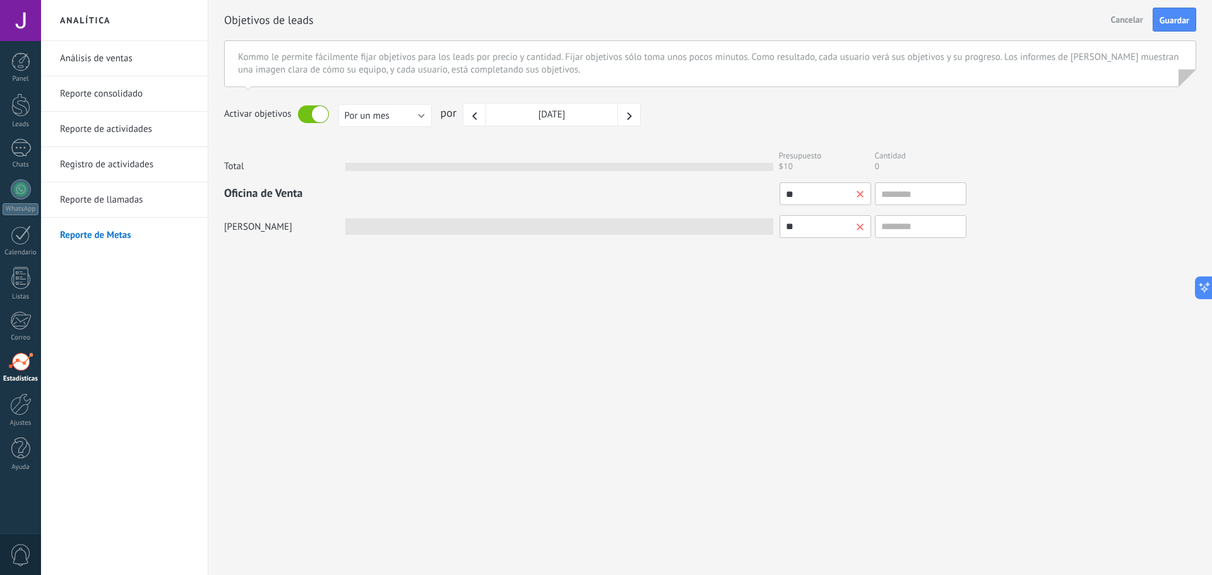
type input "***"
type input "****"
type input "*****"
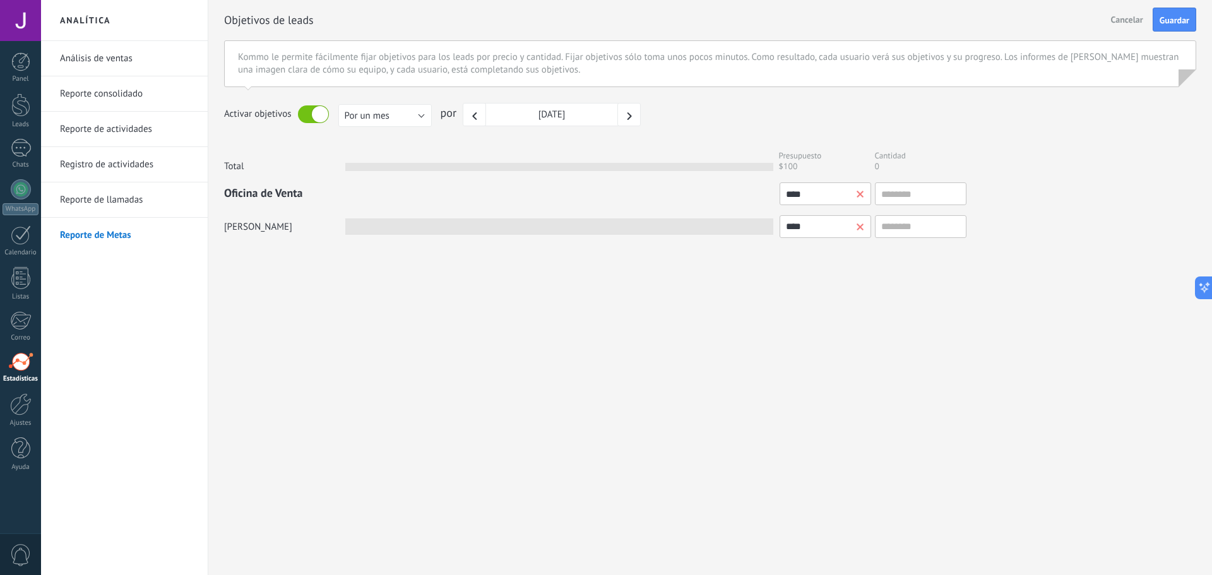
type input "*****"
type input "******"
click at [959, 297] on div "Objetivos de leads Salir Cancelar Guardar Kommo le permite fácilmente fijar obj…" at bounding box center [709, 151] width 1003 height 302
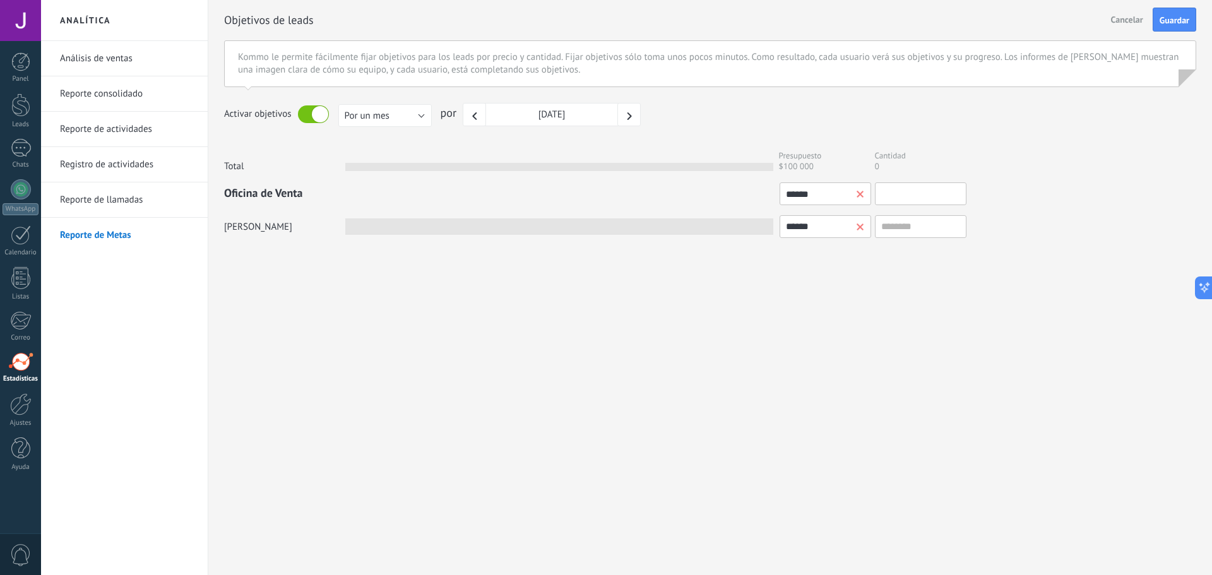
click at [927, 191] on input "text" at bounding box center [921, 193] width 92 height 23
type input "*"
type input "**"
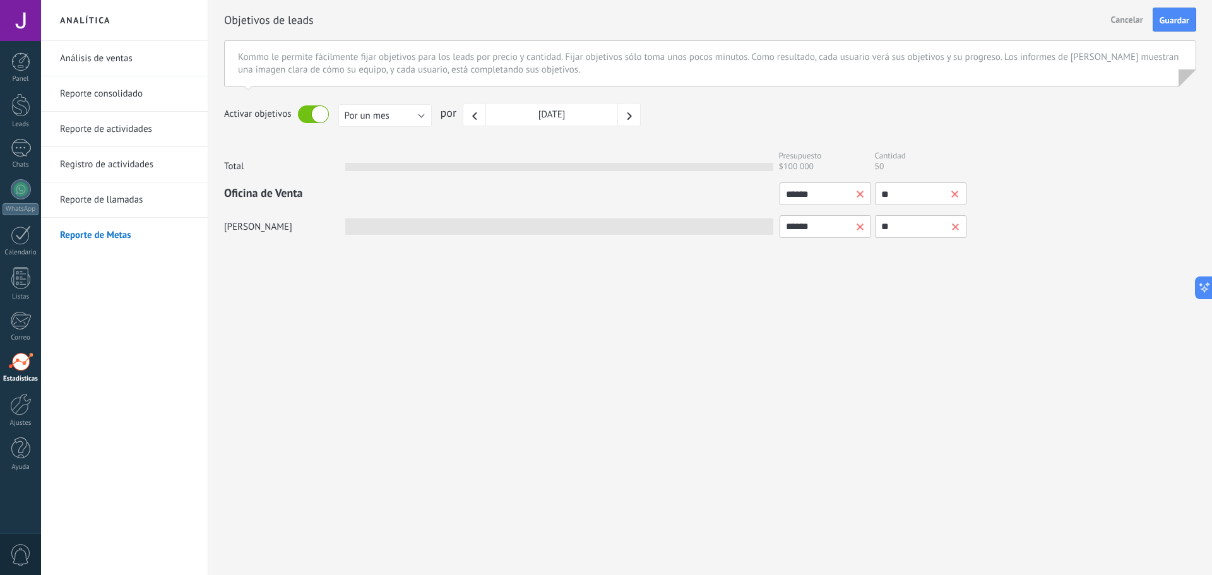
type input "***"
type input "****"
type input "*****"
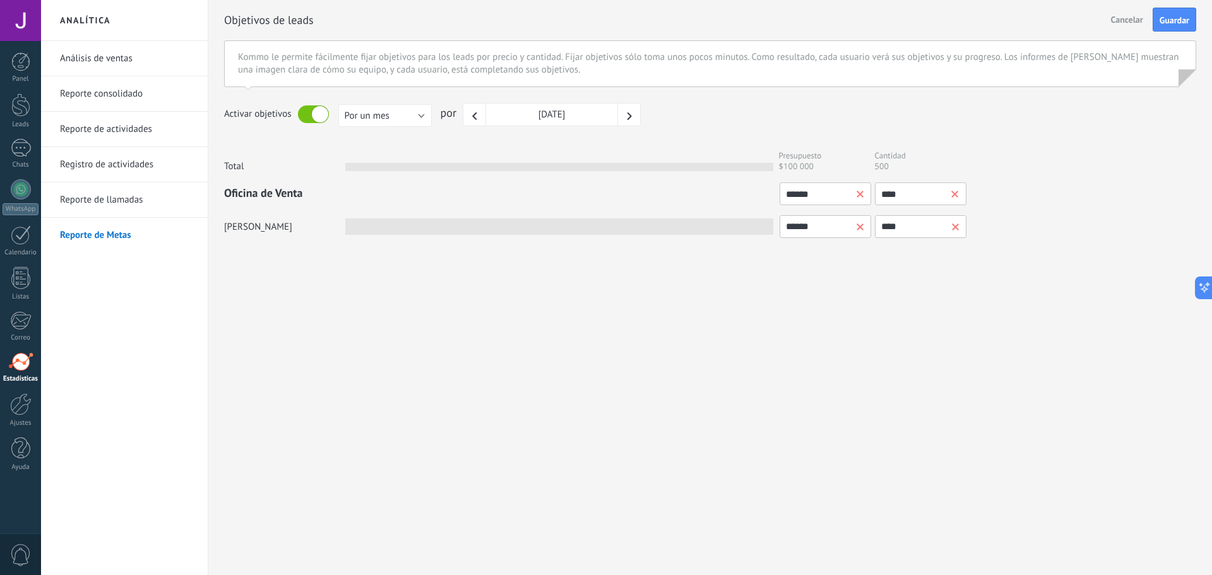
type input "*****"
type input "******"
type input "*******"
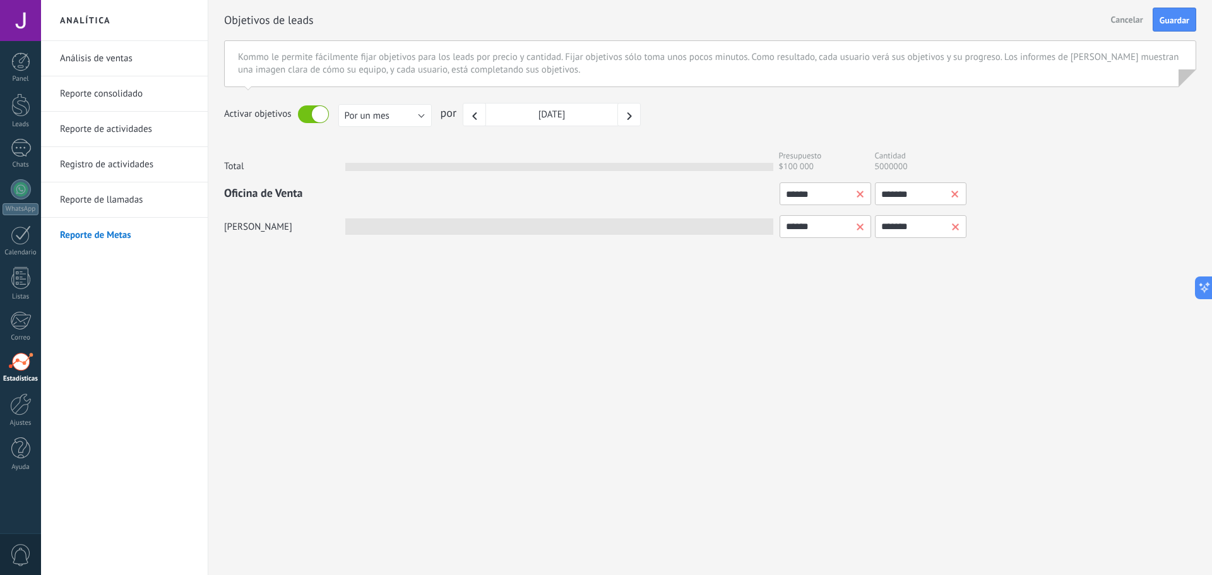
type input "*******"
click at [821, 322] on div "Analítica Análisis de ventas Reporte consolidado Reporte de actividades Registr…" at bounding box center [626, 287] width 1171 height 575
click at [811, 158] on span "Presupuesto" at bounding box center [800, 155] width 43 height 11
click at [935, 351] on div "Analítica Análisis de ventas Reporte consolidado Reporte de actividades Registr…" at bounding box center [626, 287] width 1171 height 575
click at [111, 62] on link "Análisis de ventas" at bounding box center [127, 58] width 135 height 35
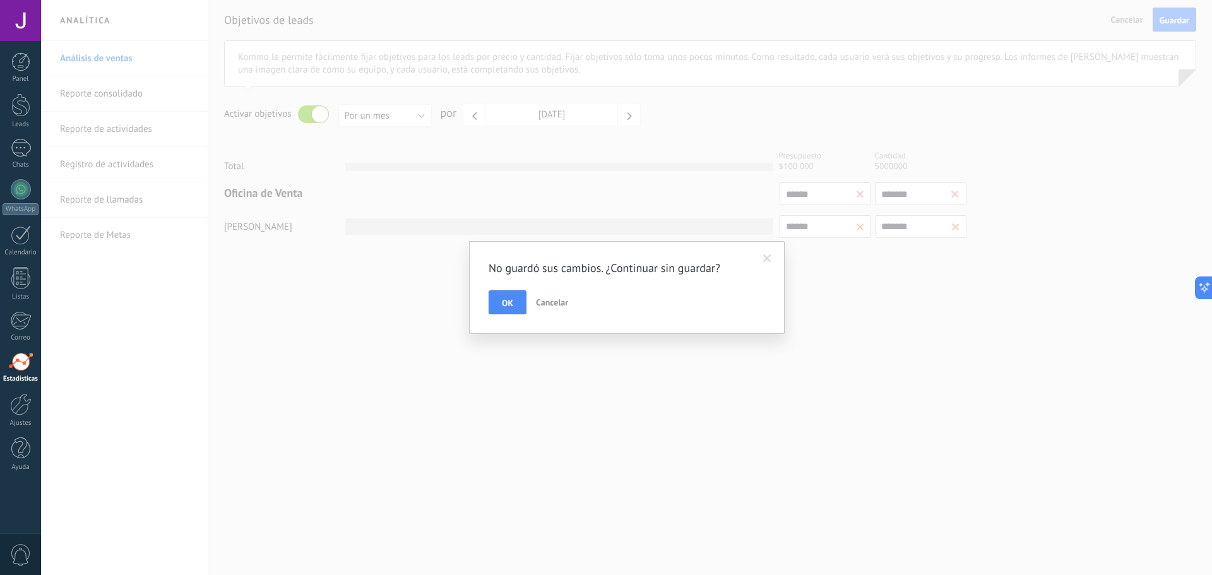
click at [557, 305] on span "Cancelar" at bounding box center [552, 302] width 32 height 11
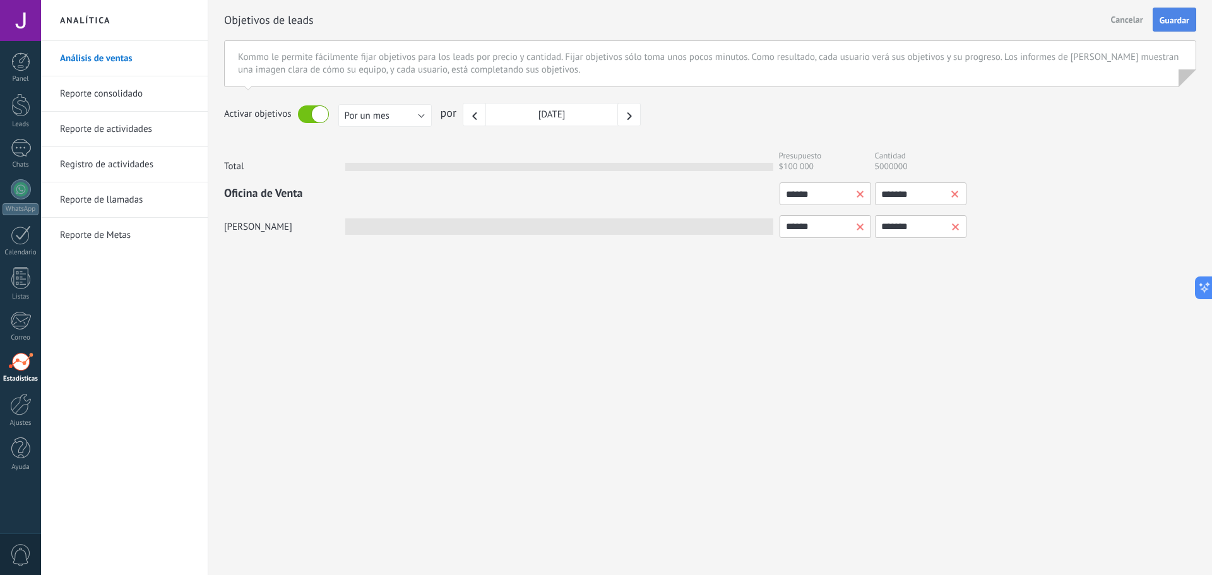
click at [1180, 24] on span "Guardar" at bounding box center [1174, 20] width 30 height 9
click at [1124, 20] on span "Salir" at bounding box center [1134, 19] width 27 height 19
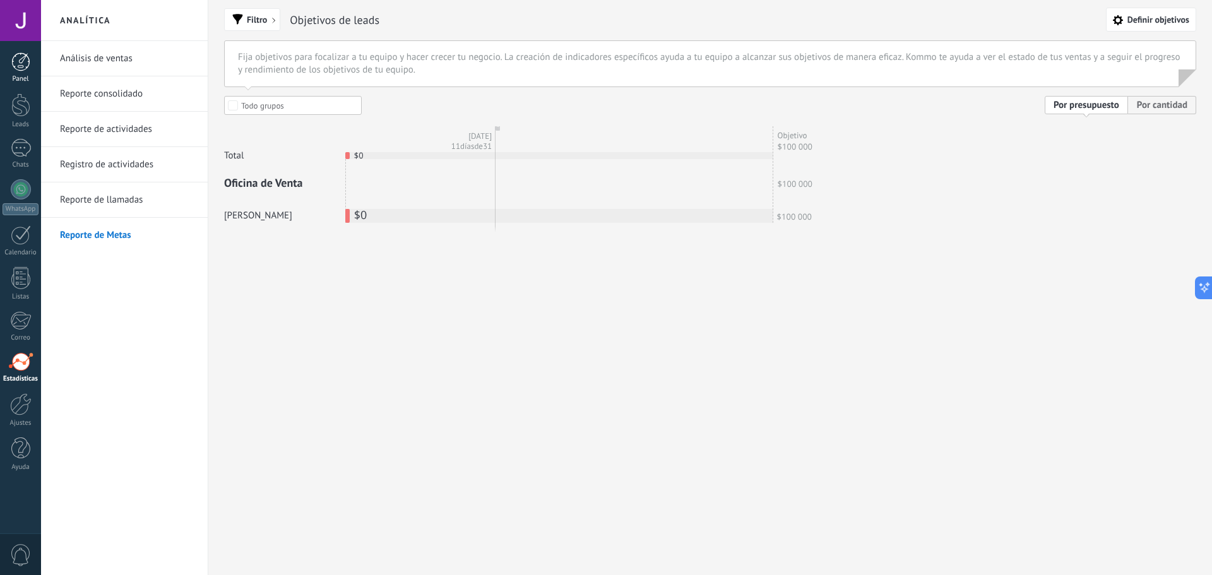
click at [29, 62] on div at bounding box center [20, 61] width 19 height 19
